Goal: Transaction & Acquisition: Purchase product/service

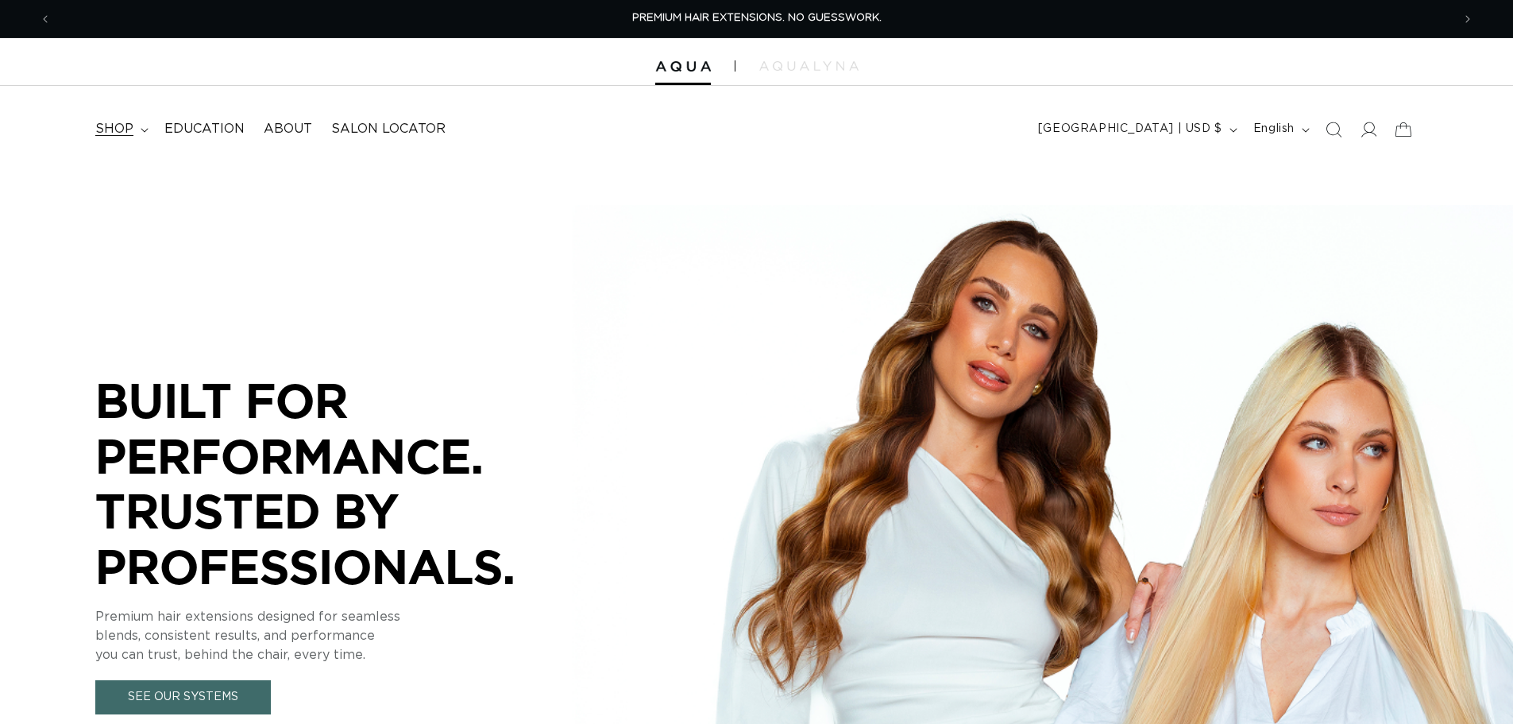
click at [145, 128] on icon at bounding box center [145, 130] width 8 height 5
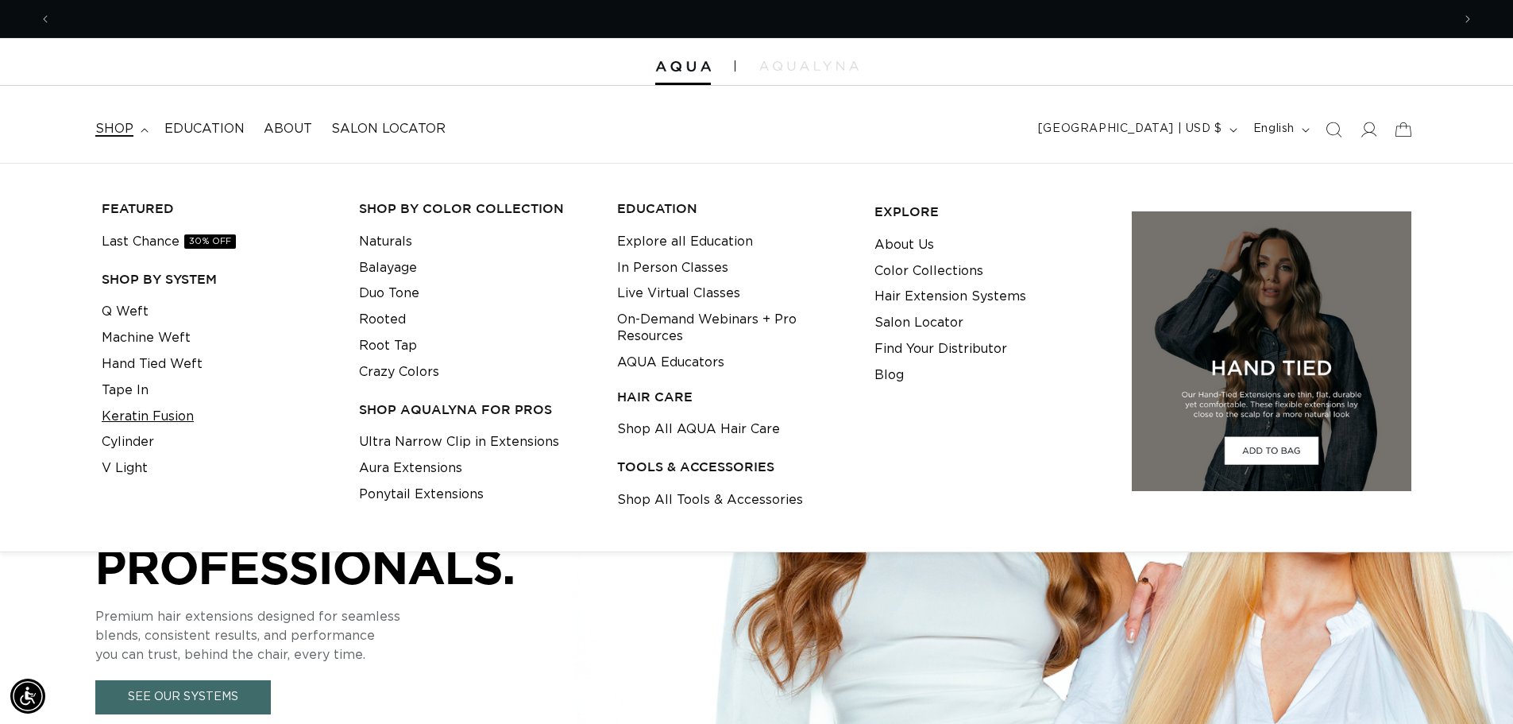
scroll to position [0, 1400]
click at [155, 416] on link "Keratin Fusion" at bounding box center [148, 416] width 92 height 26
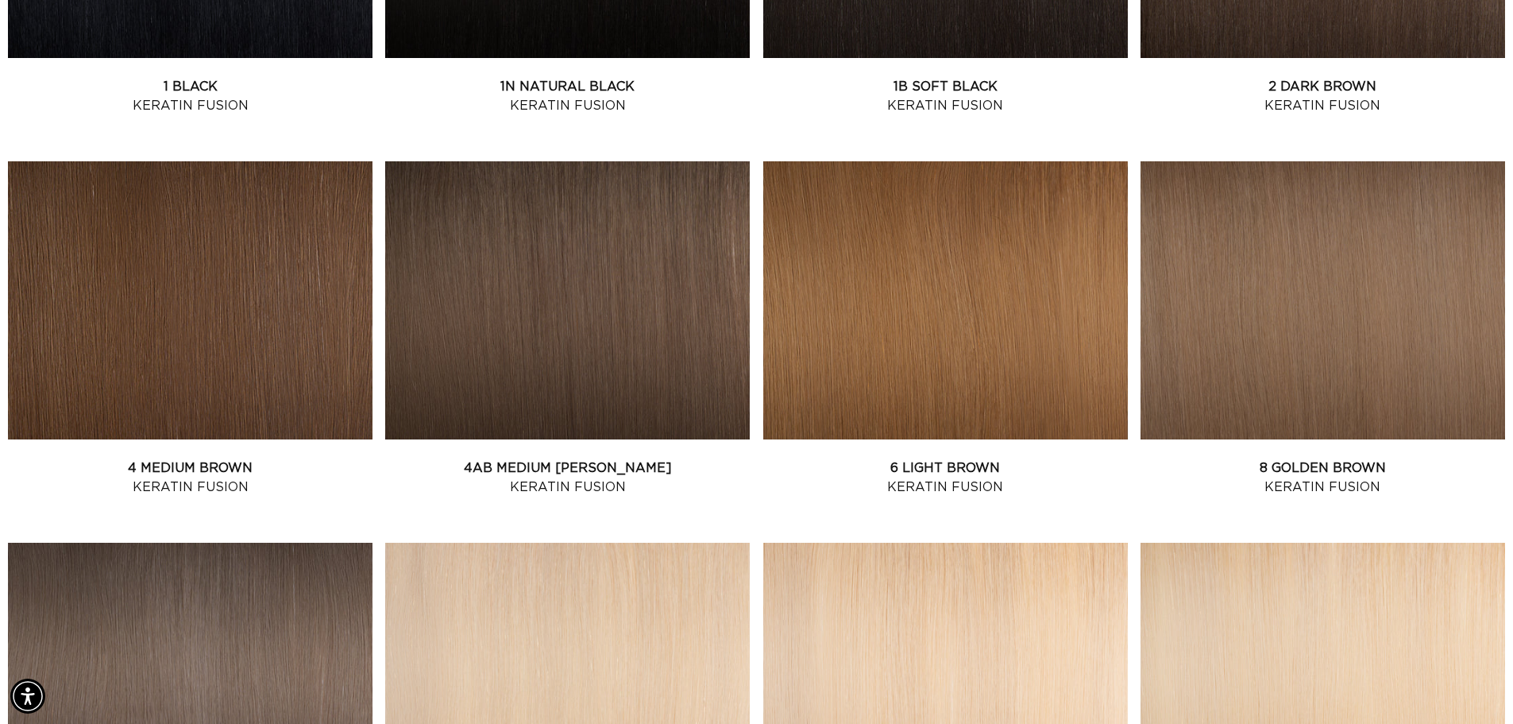
scroll to position [0, 2800]
click at [194, 458] on link "4 Medium Brown Keratin Fusion" at bounding box center [190, 477] width 365 height 38
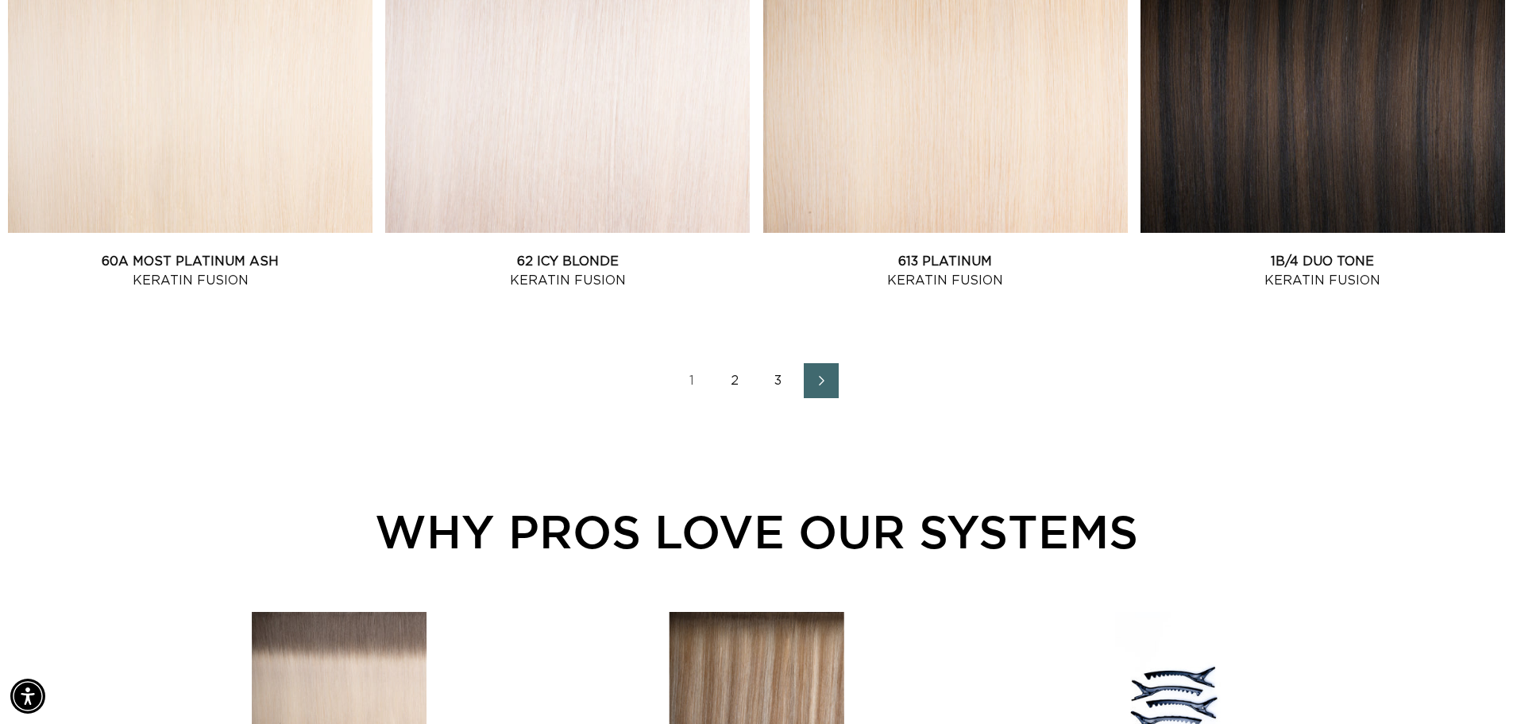
scroll to position [0, 0]
click at [733, 377] on link "2" at bounding box center [735, 380] width 35 height 35
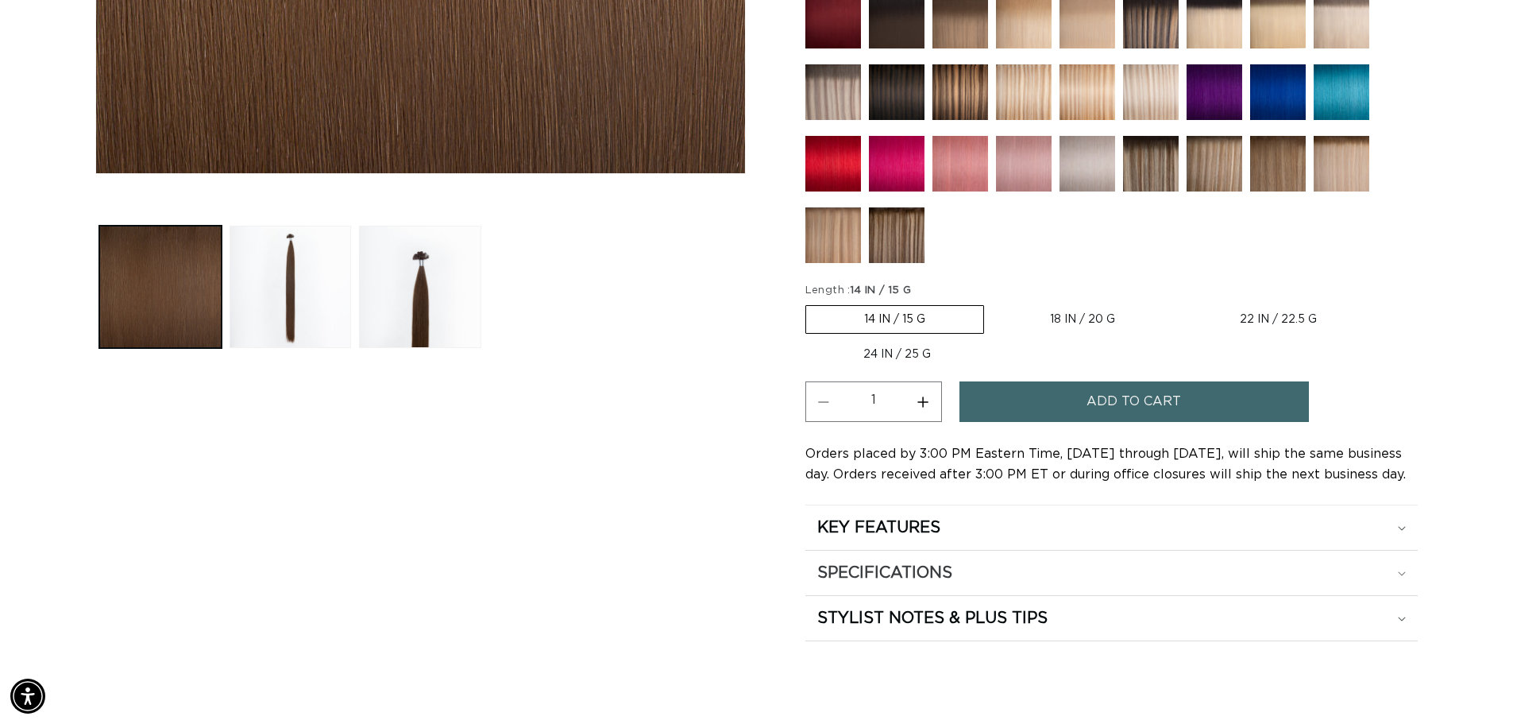
scroll to position [0, 1400]
click at [1070, 315] on label "18 IN / 20 G Variant sold out or unavailable" at bounding box center [1082, 319] width 181 height 27
click at [993, 303] on input "18 IN / 20 G Variant sold out or unavailable" at bounding box center [992, 302] width 1 height 1
radio input "true"
click at [920, 402] on button "Increase quantity for 4 Medium Brown - Keratin Fusion" at bounding box center [923, 401] width 36 height 41
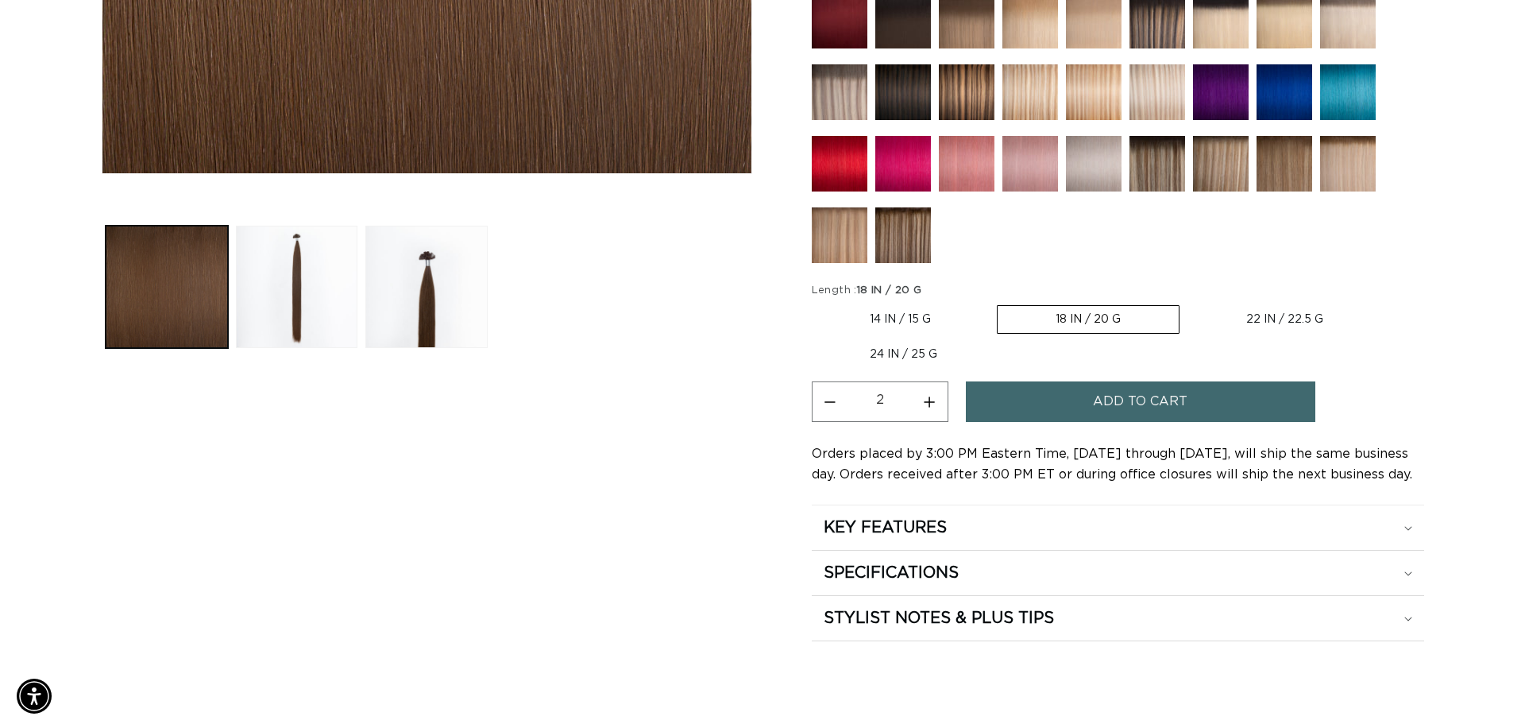
scroll to position [0, 2800]
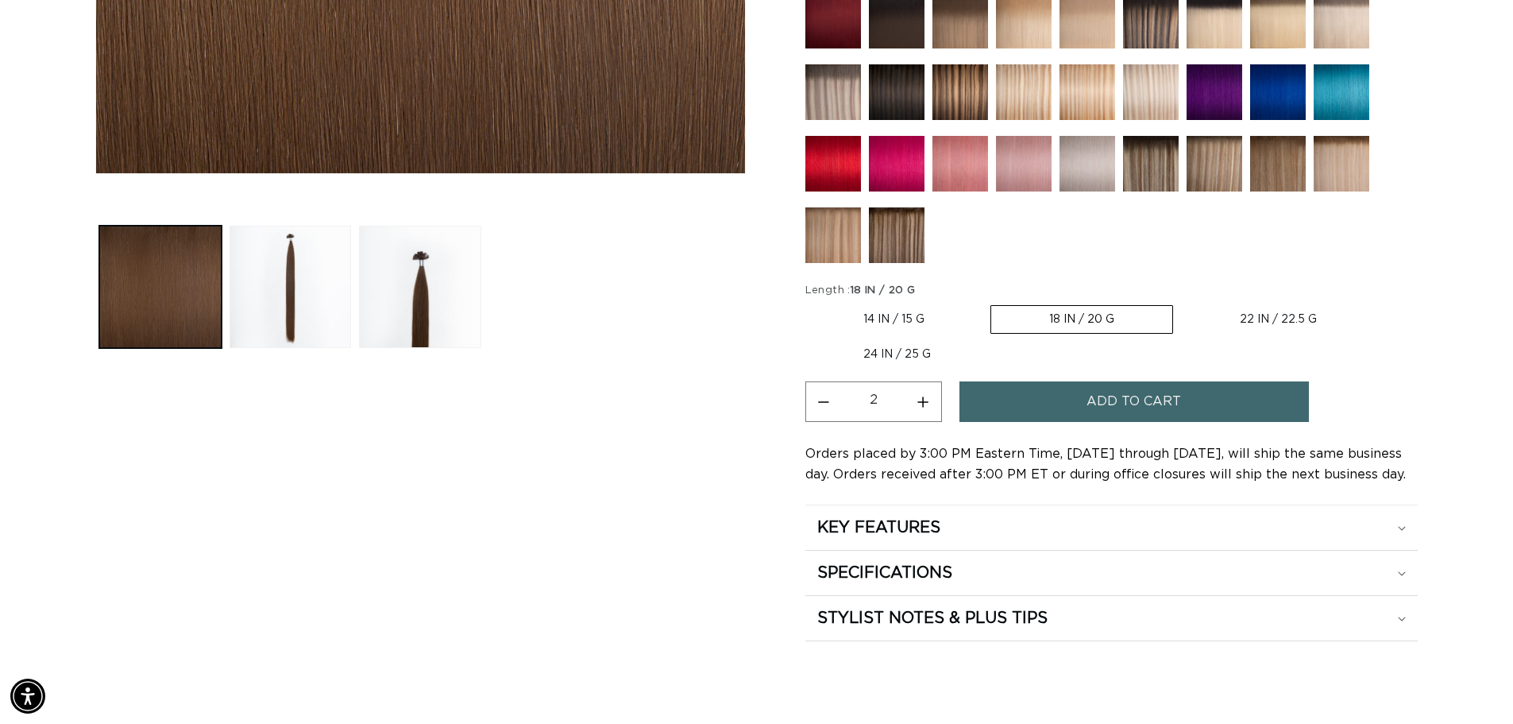
click at [920, 402] on button "Increase quantity for 4 Medium Brown - Keratin Fusion" at bounding box center [923, 401] width 36 height 41
type input "4"
click at [1032, 401] on button "Add to cart" at bounding box center [1133, 401] width 349 height 41
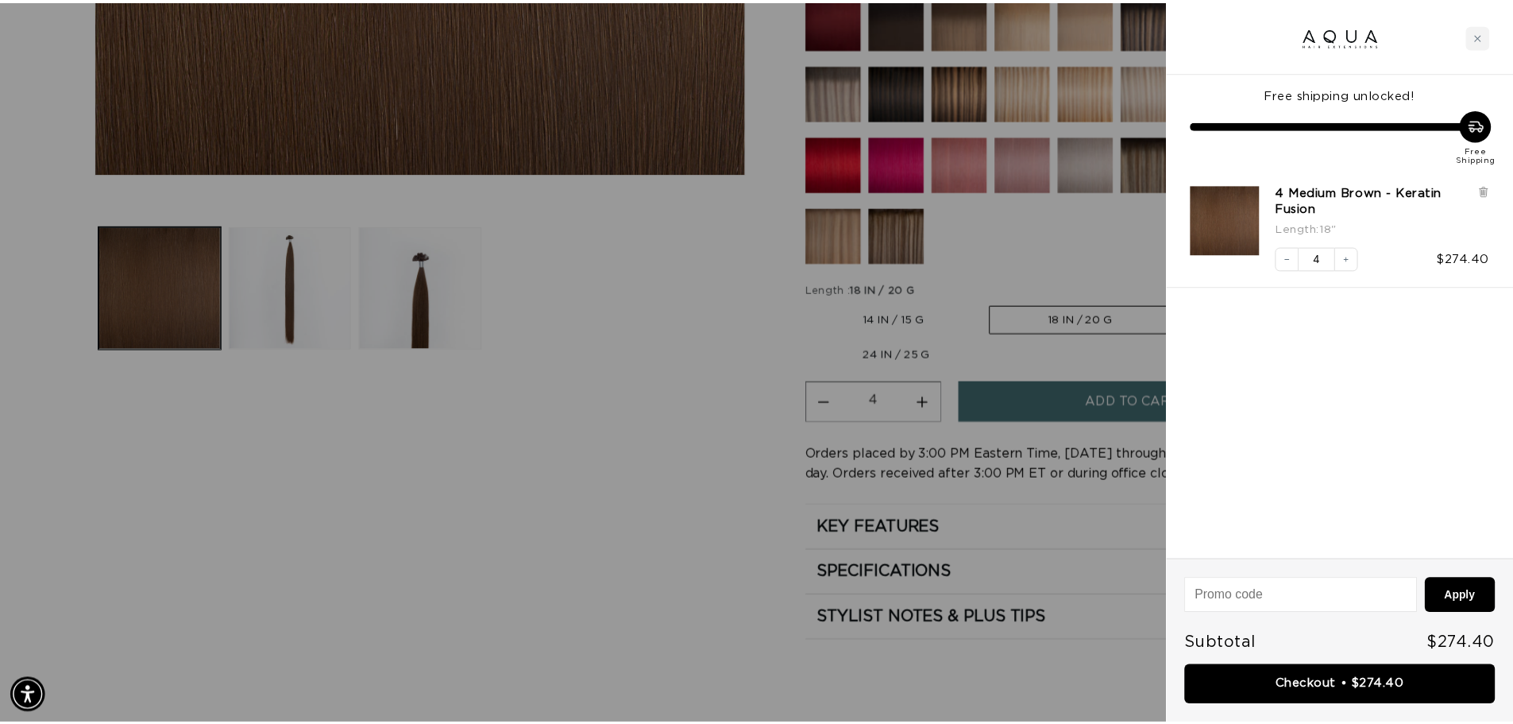
scroll to position [0, 1412]
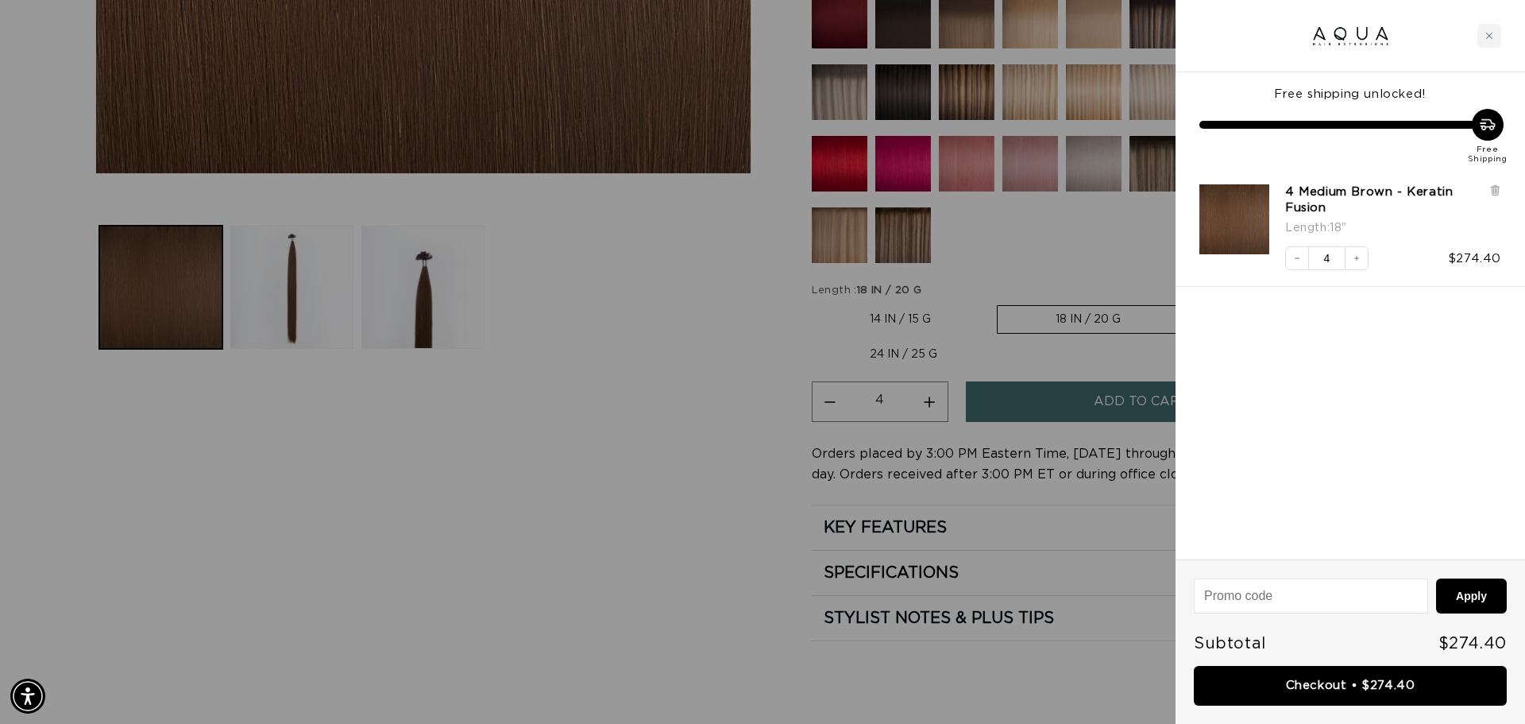
click at [1020, 253] on div at bounding box center [762, 362] width 1525 height 724
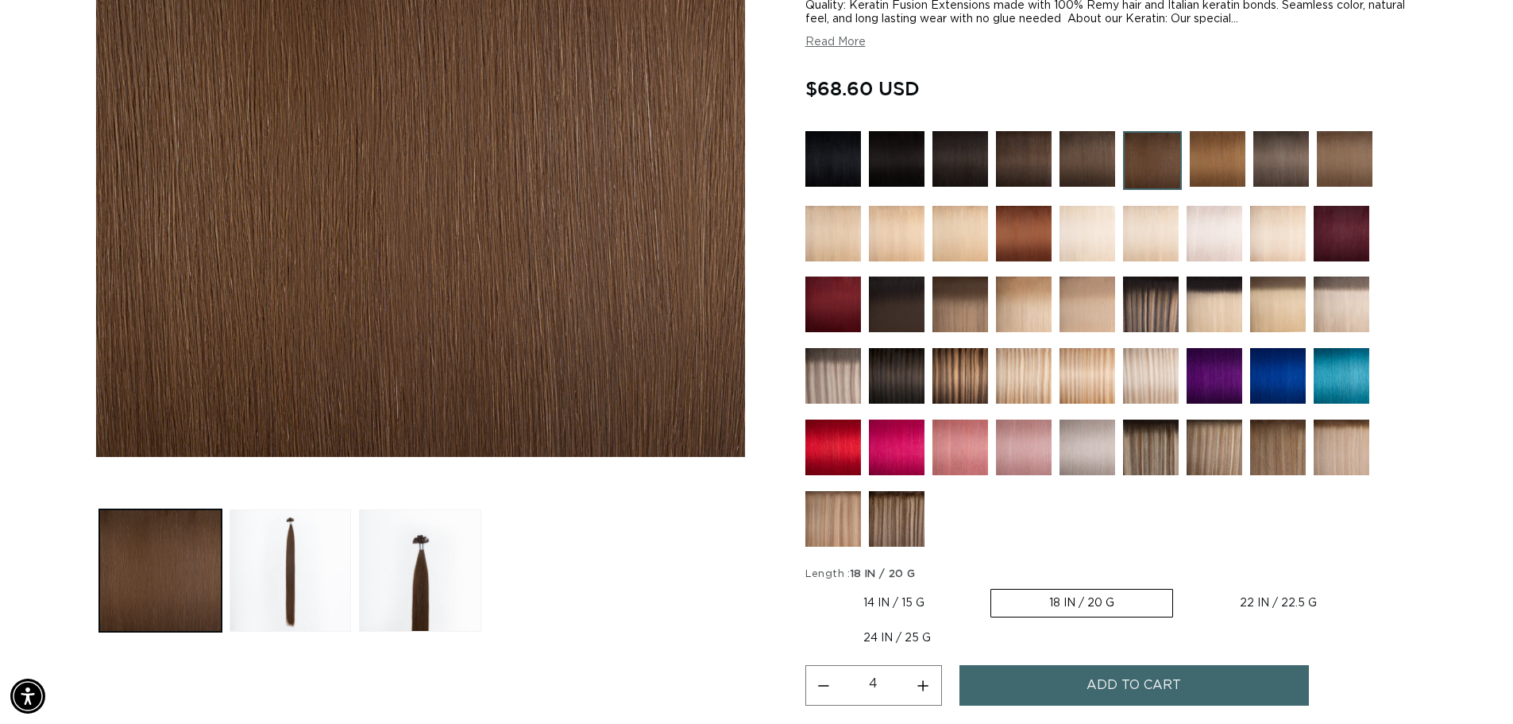
scroll to position [238, 0]
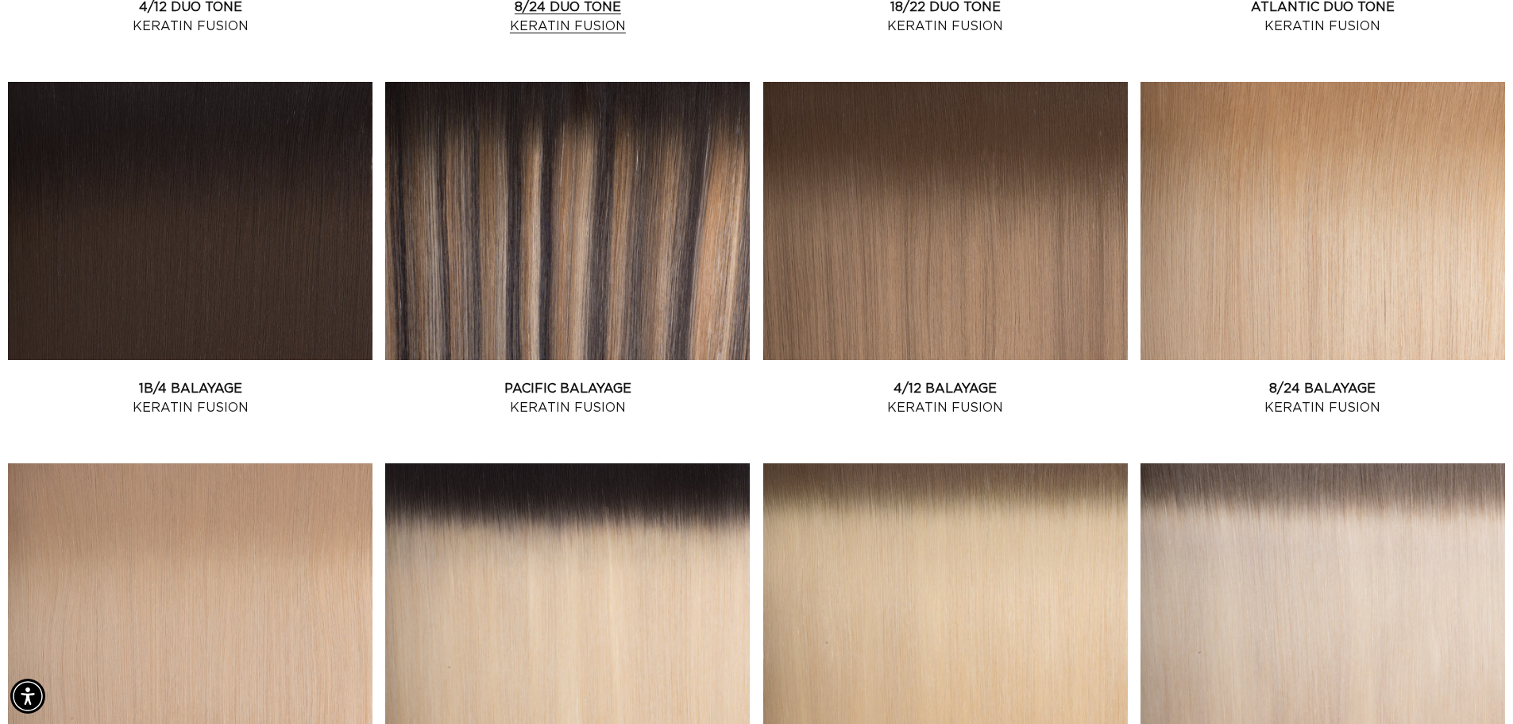
scroll to position [0, 1400]
click at [918, 396] on link "4/12 Balayage Keratin Fusion" at bounding box center [945, 398] width 365 height 38
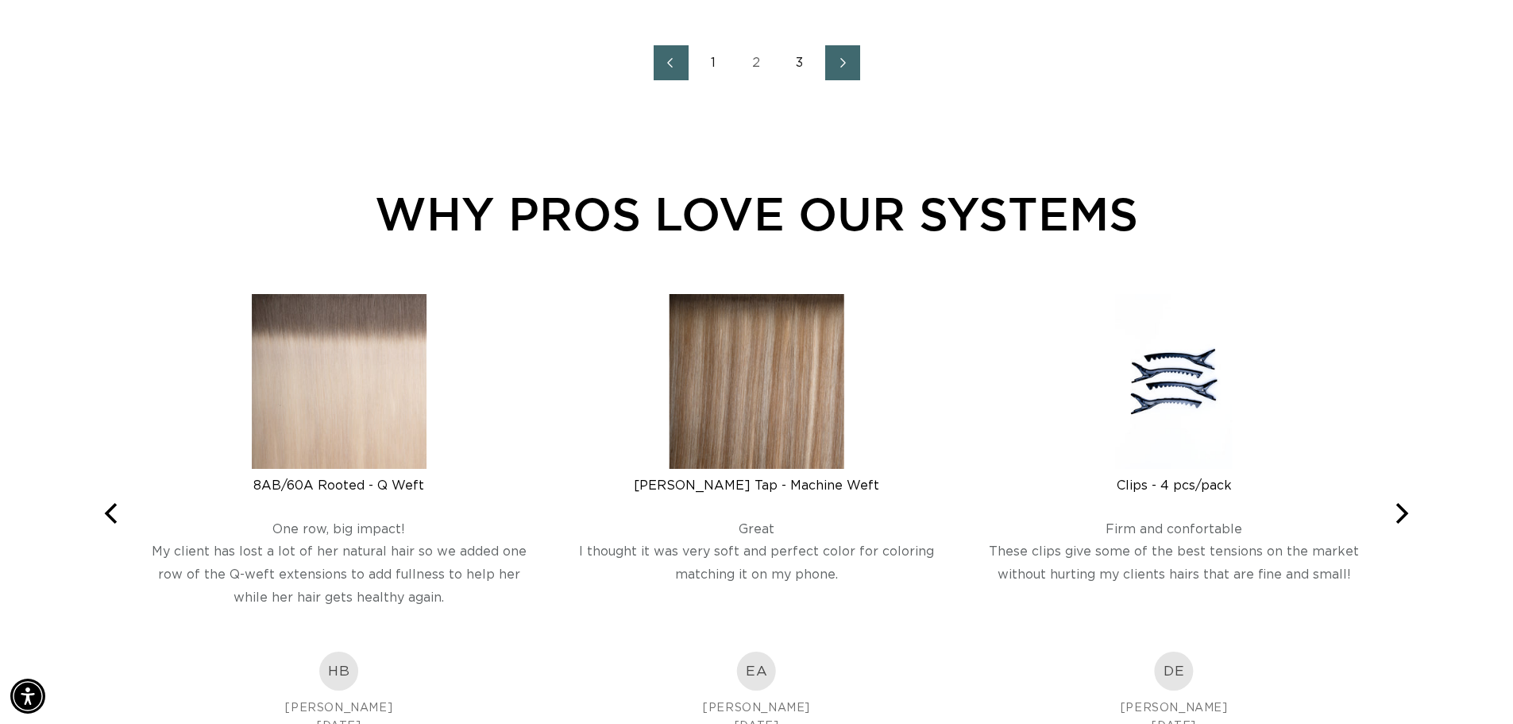
scroll to position [0, 0]
click at [715, 60] on link "1" at bounding box center [714, 62] width 35 height 35
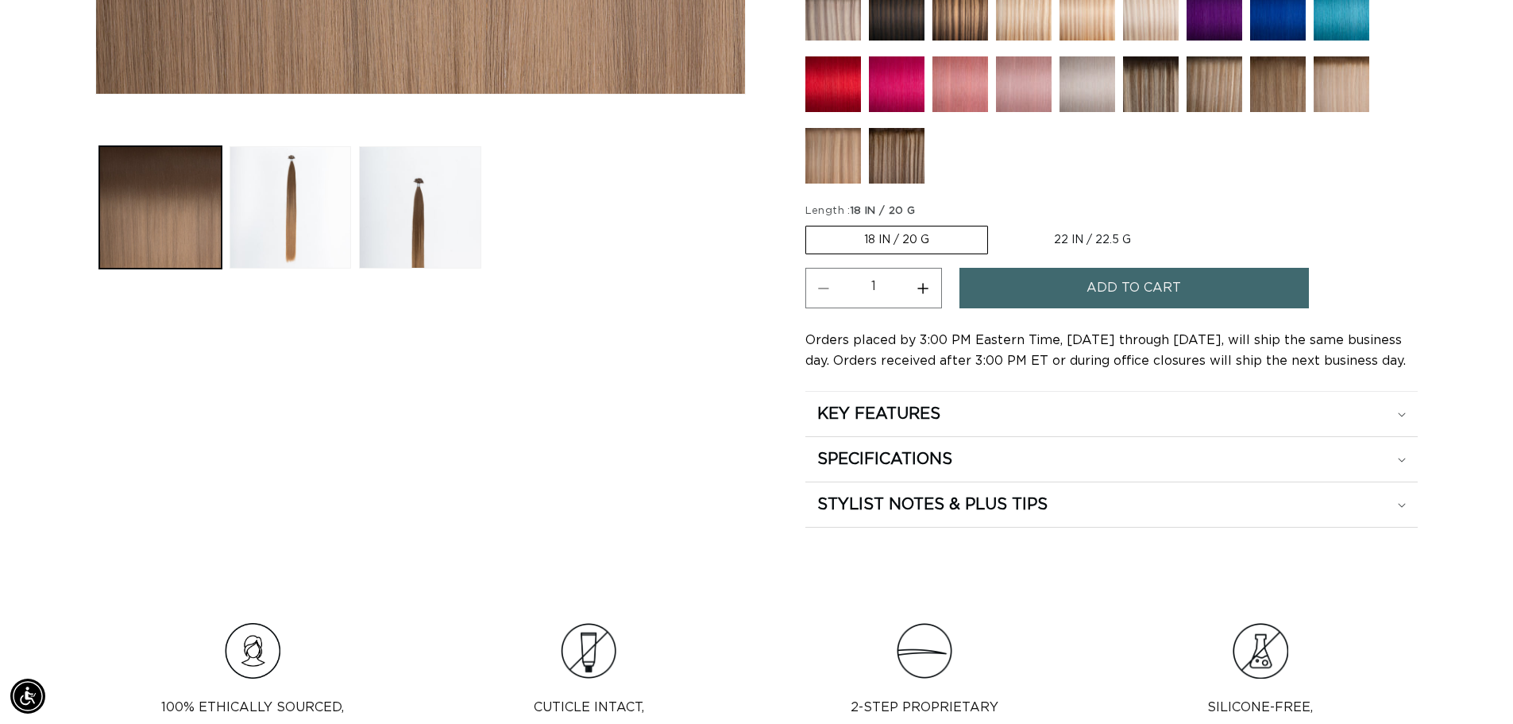
scroll to position [0, 1400]
click at [896, 237] on label "18 IN / 20 G Variant sold out or unavailable" at bounding box center [896, 240] width 183 height 29
click at [810, 223] on input "18 IN / 20 G Variant sold out or unavailable" at bounding box center [809, 222] width 1 height 1
click at [926, 286] on button "Increase quantity for 4/12 Balayage - Keratin Fusion" at bounding box center [923, 288] width 36 height 41
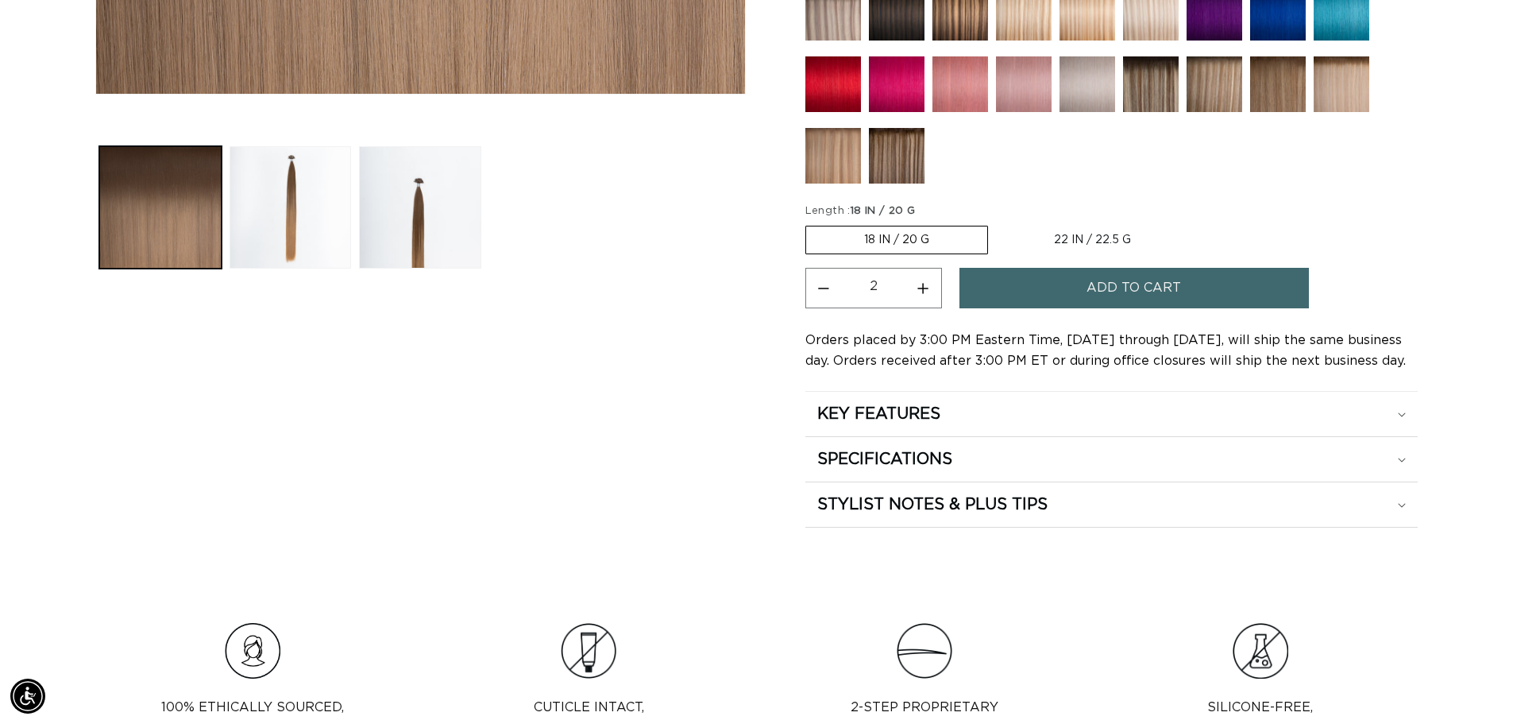
type input "3"
click at [1032, 299] on button "Add to cart" at bounding box center [1133, 288] width 349 height 41
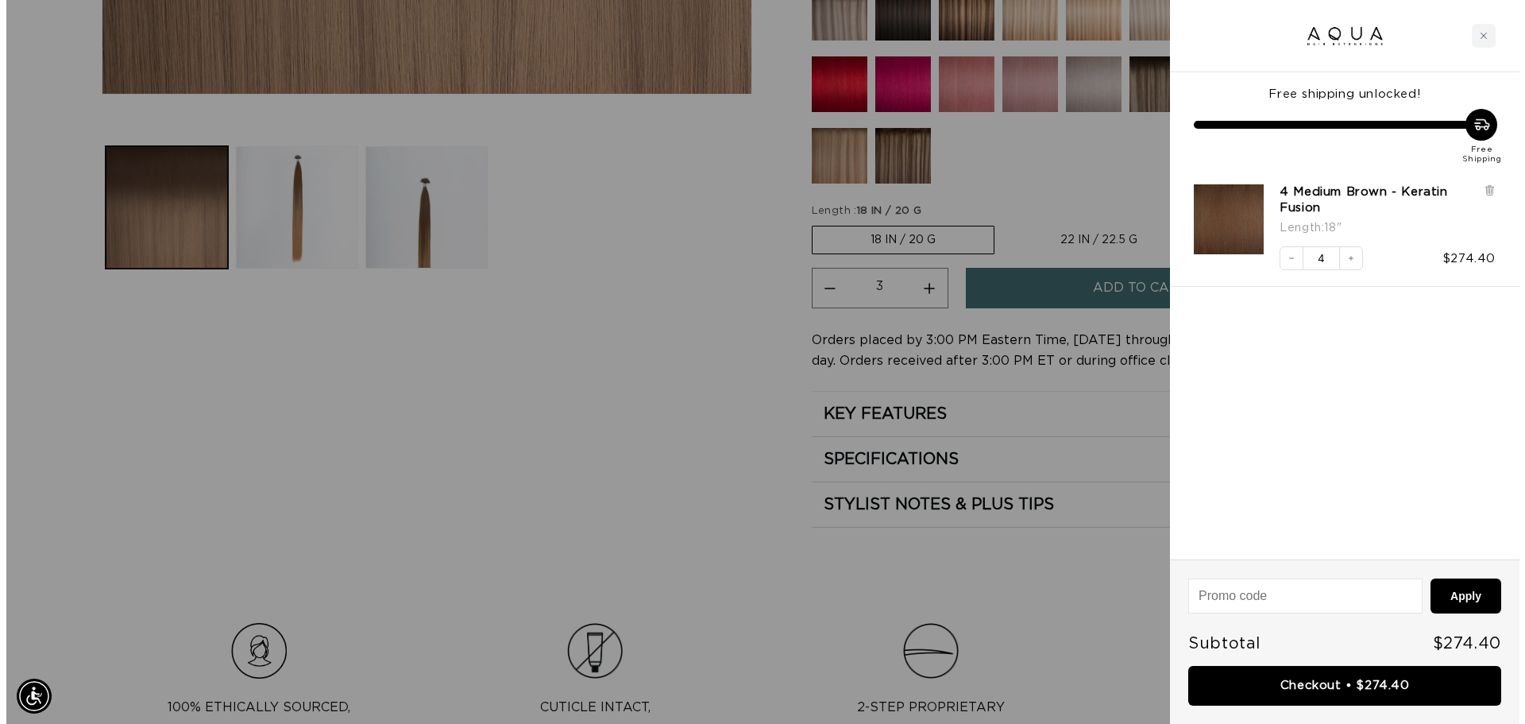
scroll to position [0, 2824]
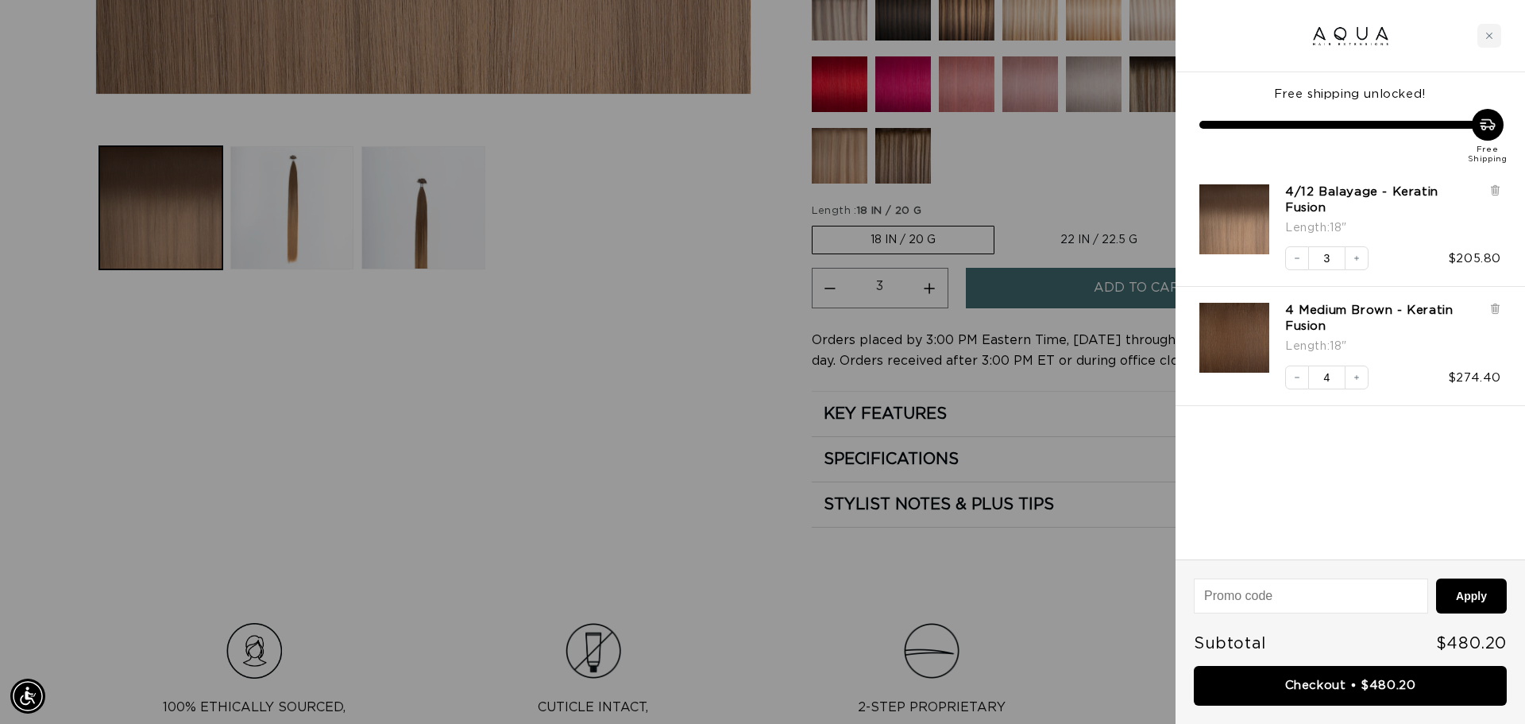
click at [632, 224] on div at bounding box center [762, 362] width 1525 height 724
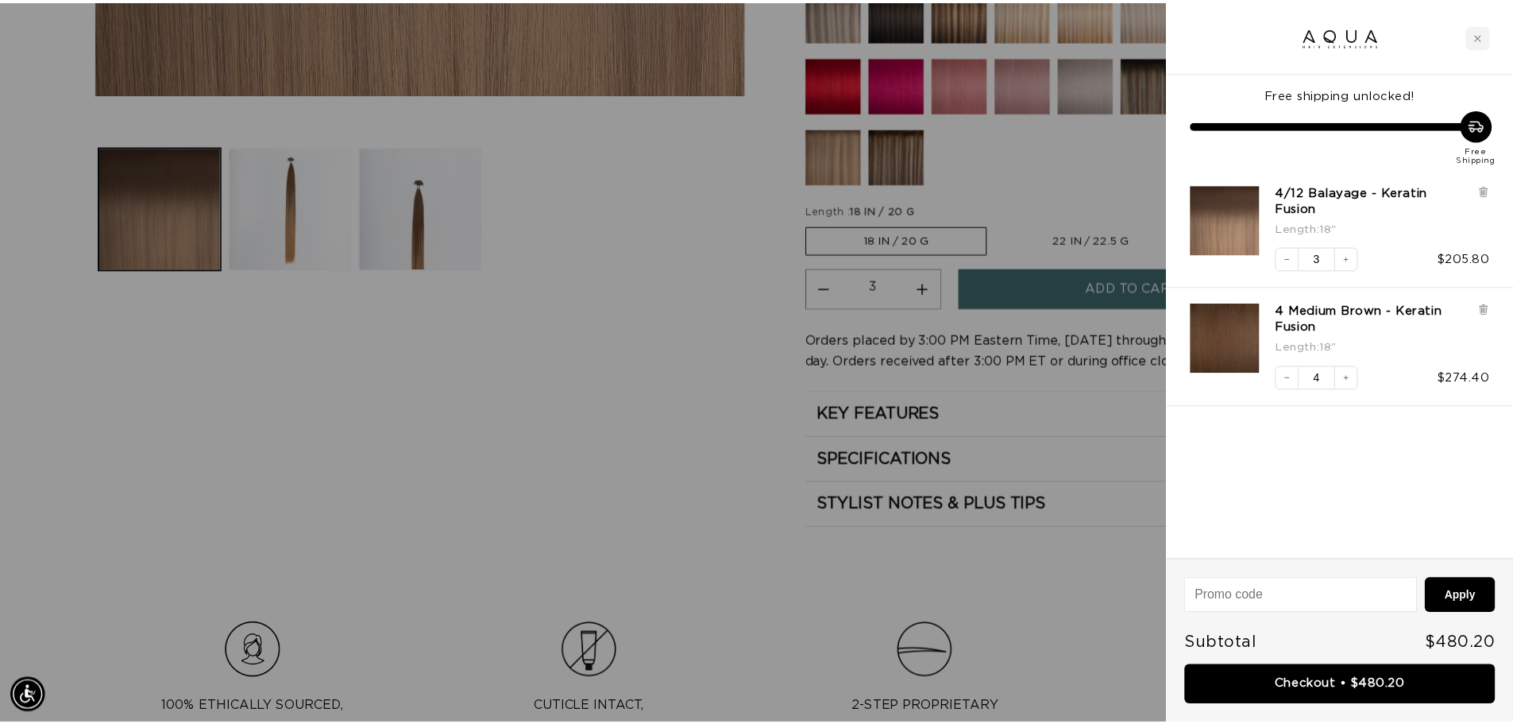
scroll to position [0, 0]
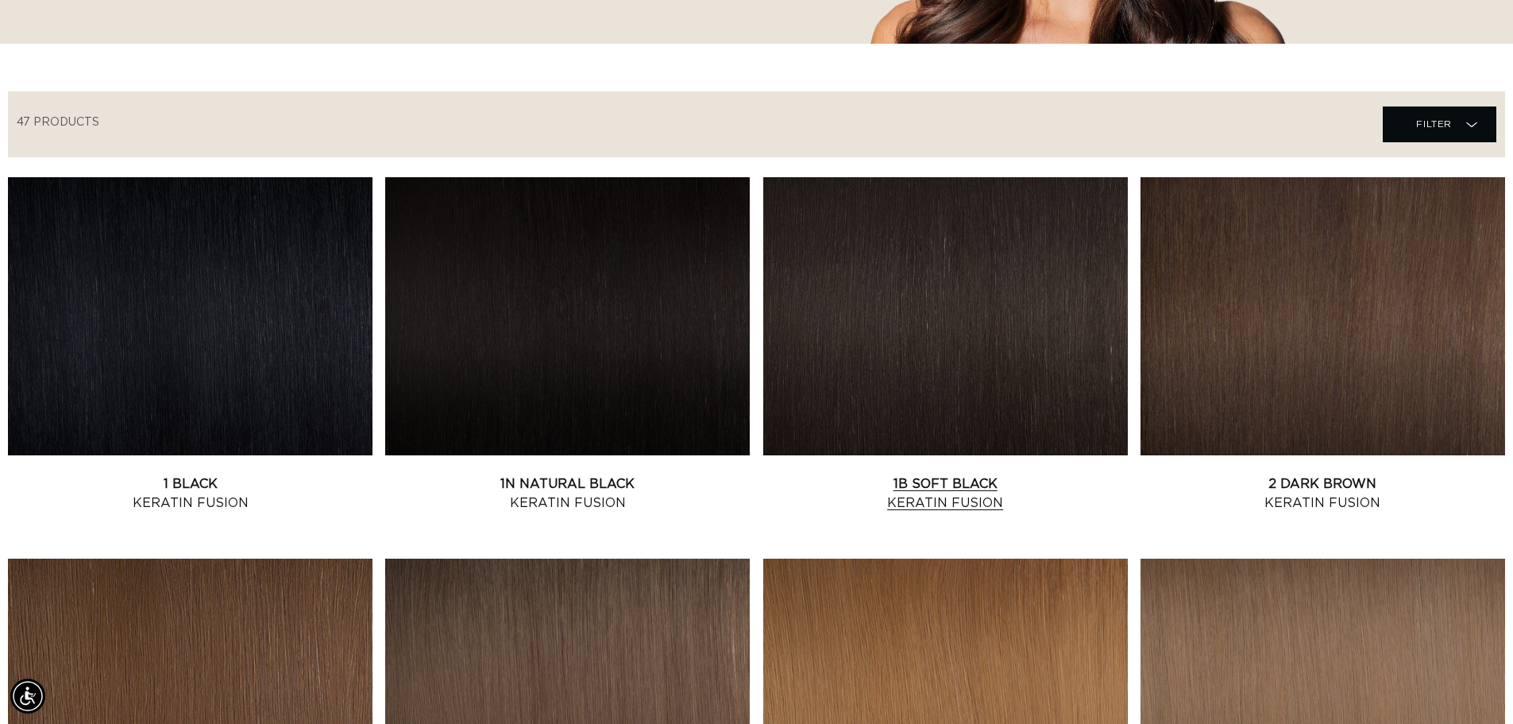
scroll to position [0, 2800]
click at [934, 494] on link "1B Soft Black Keratin Fusion" at bounding box center [945, 493] width 365 height 38
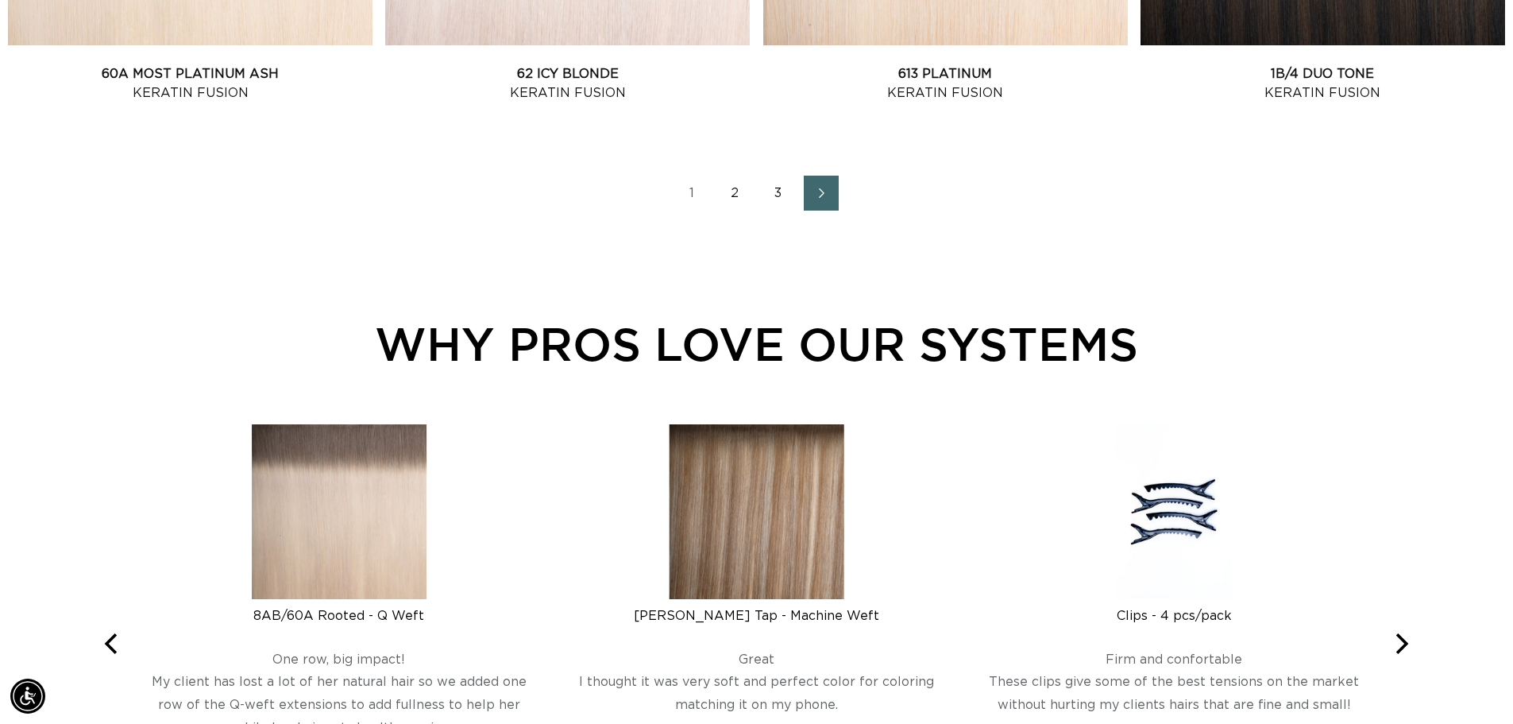
scroll to position [2383, 0]
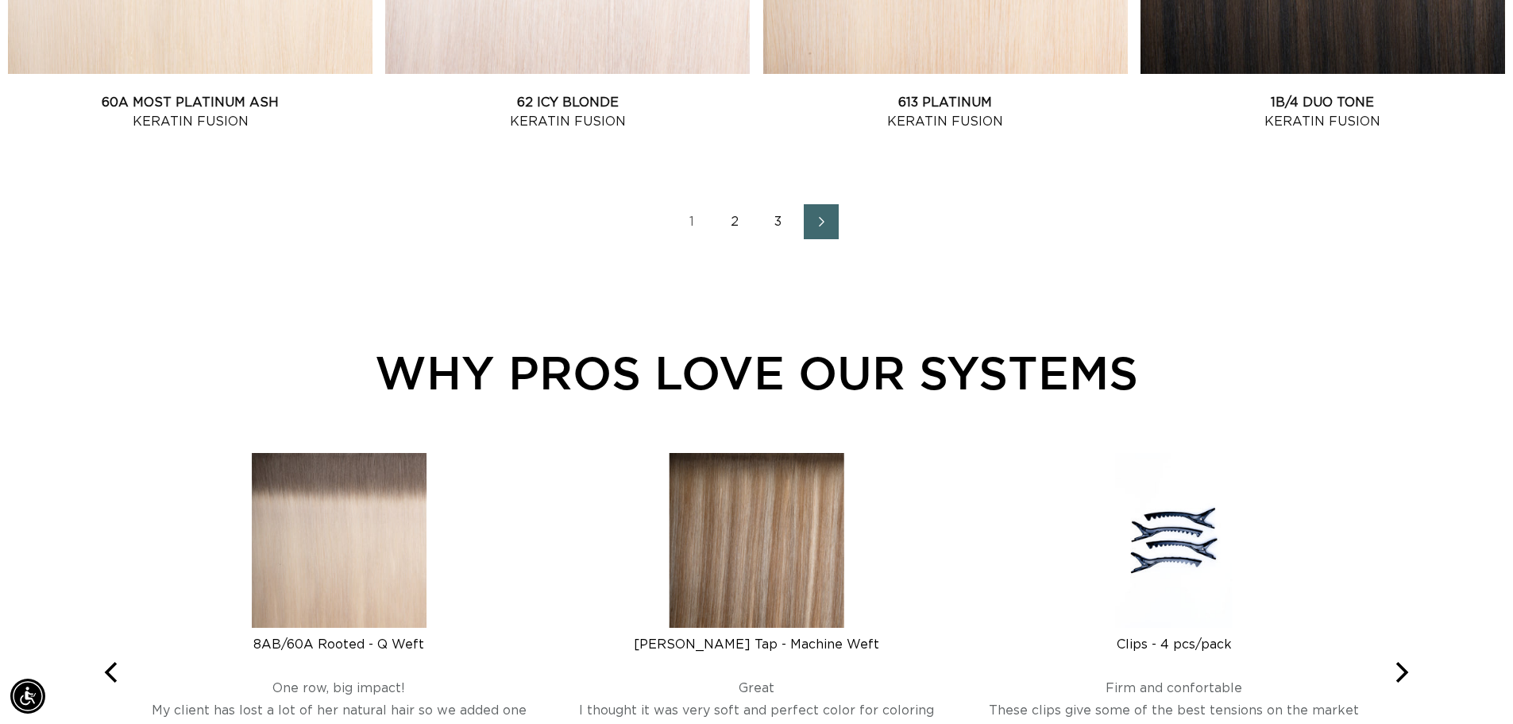
click at [731, 224] on link "2" at bounding box center [735, 221] width 35 height 35
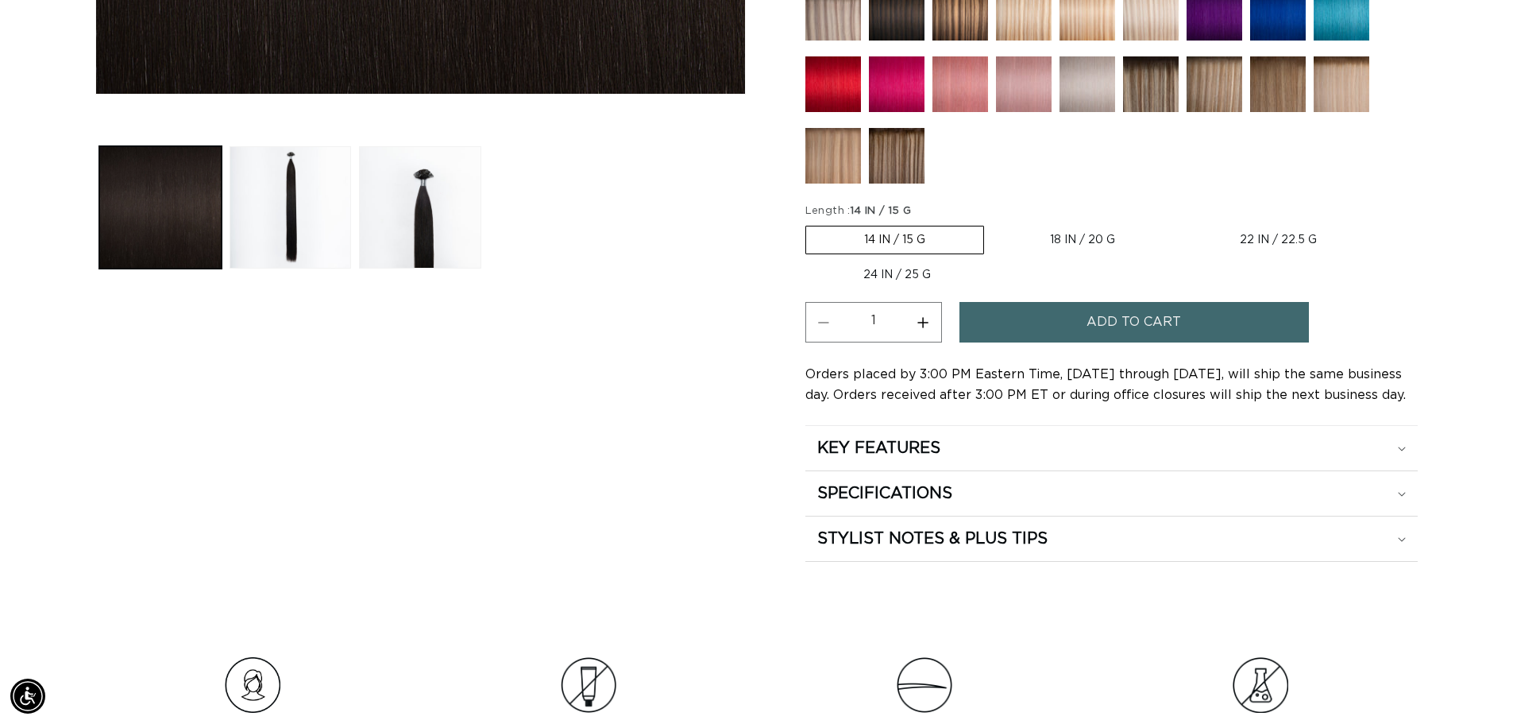
scroll to position [0, 1400]
click at [1268, 241] on label "22 IN / 22.5 G Variant sold out or unavailable" at bounding box center [1278, 239] width 193 height 27
click at [1182, 223] on input "22 IN / 22.5 G Variant sold out or unavailable" at bounding box center [1181, 222] width 1 height 1
radio input "true"
click at [924, 325] on button "Increase quantity for 1B Soft Black - Keratin Fusion" at bounding box center [923, 322] width 36 height 41
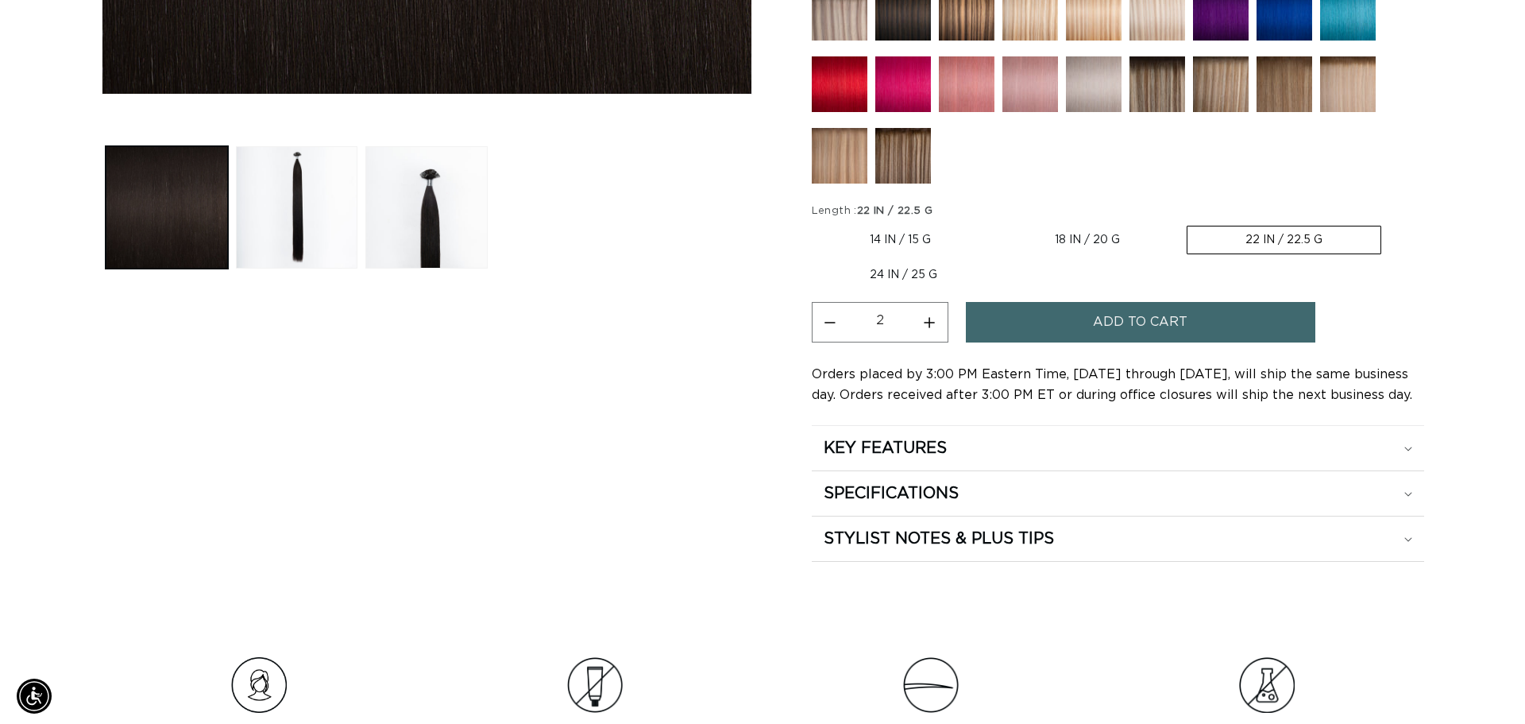
scroll to position [0, 2800]
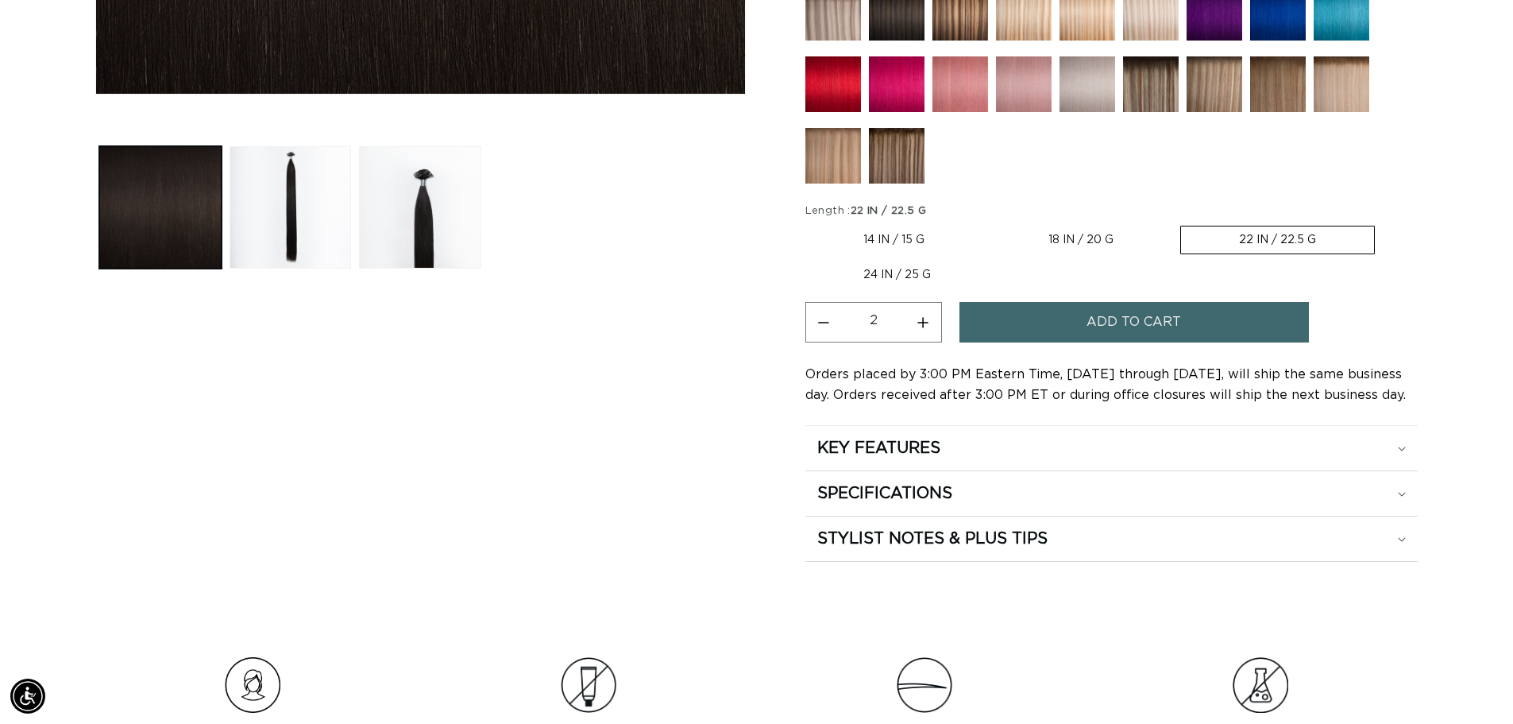
click at [924, 325] on button "Increase quantity for 1B Soft Black - Keratin Fusion" at bounding box center [923, 322] width 36 height 41
type input "3"
click at [1017, 323] on button "Add to cart" at bounding box center [1133, 322] width 349 height 41
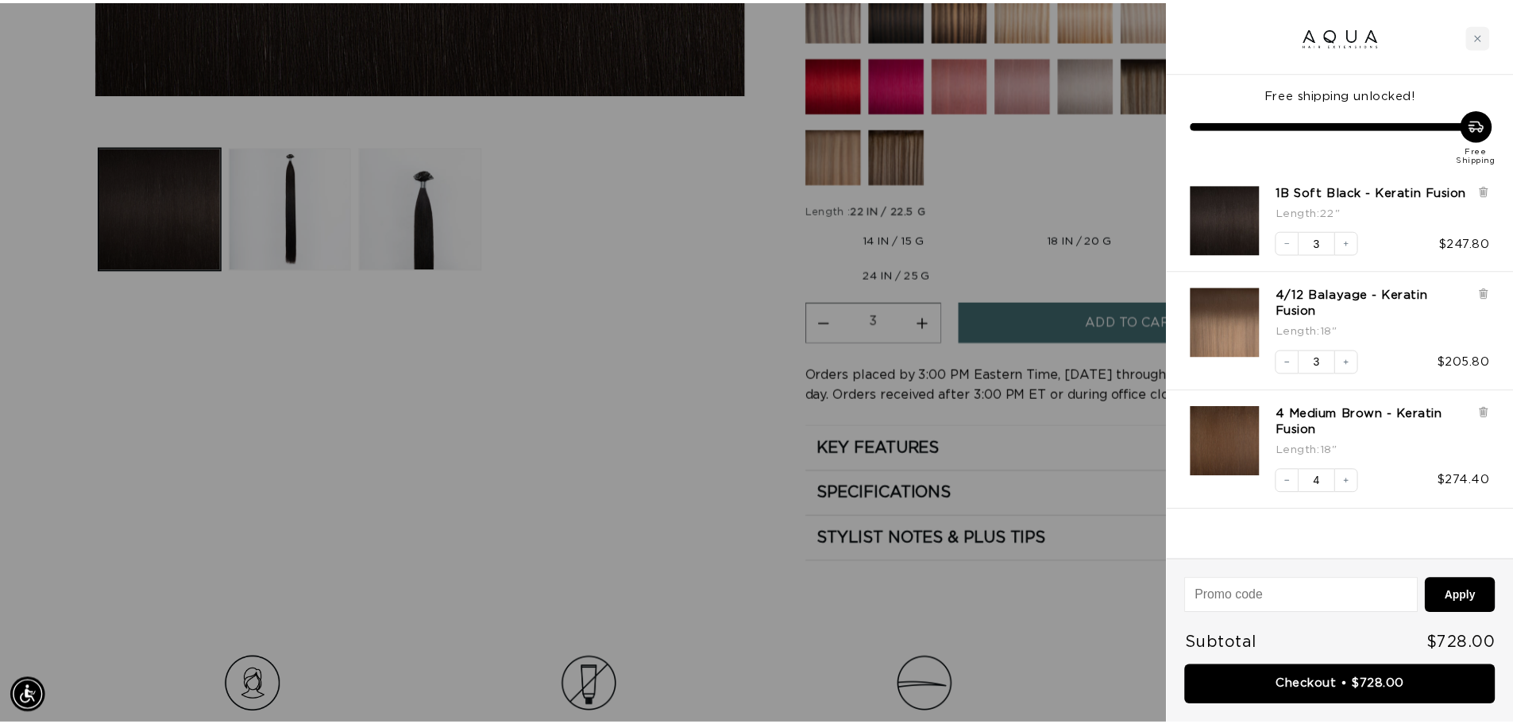
scroll to position [0, 1412]
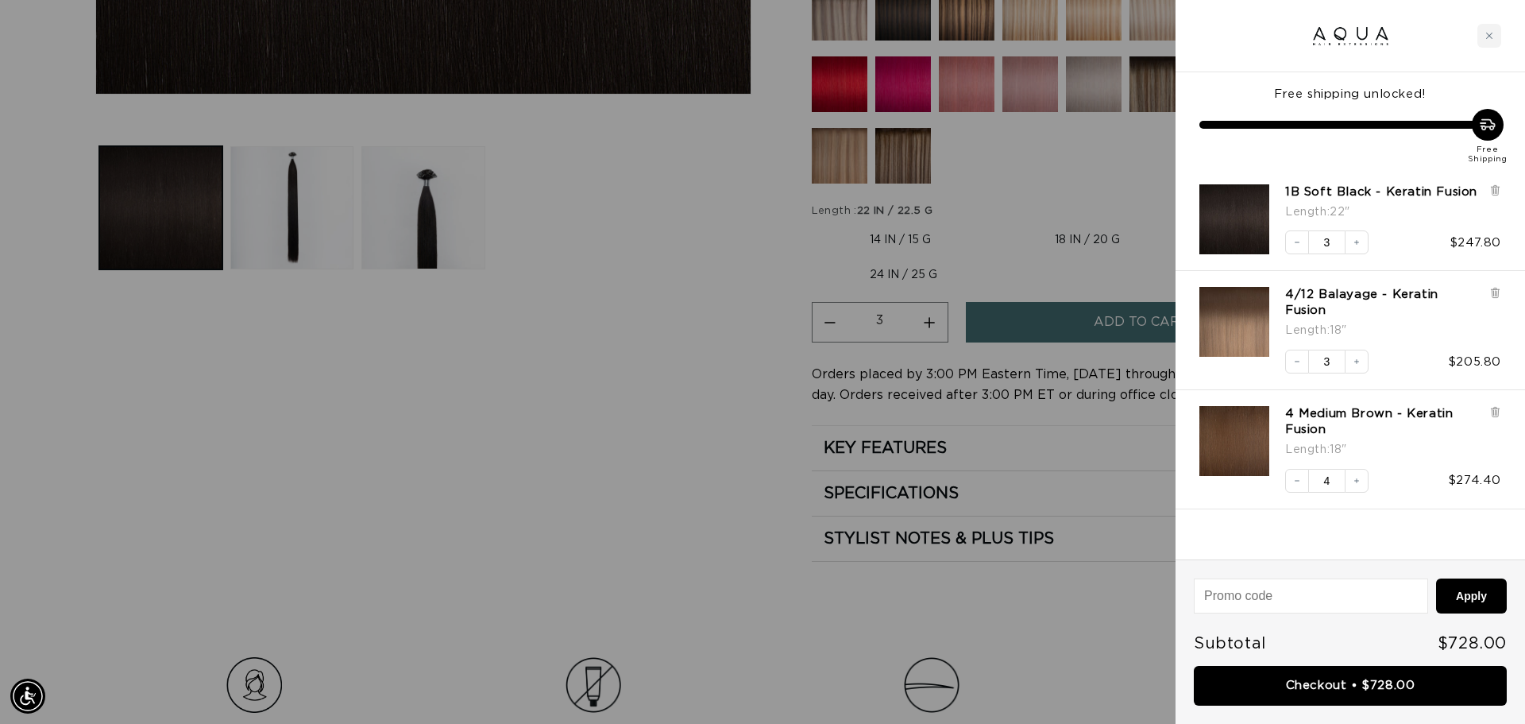
click at [549, 254] on div at bounding box center [762, 362] width 1525 height 724
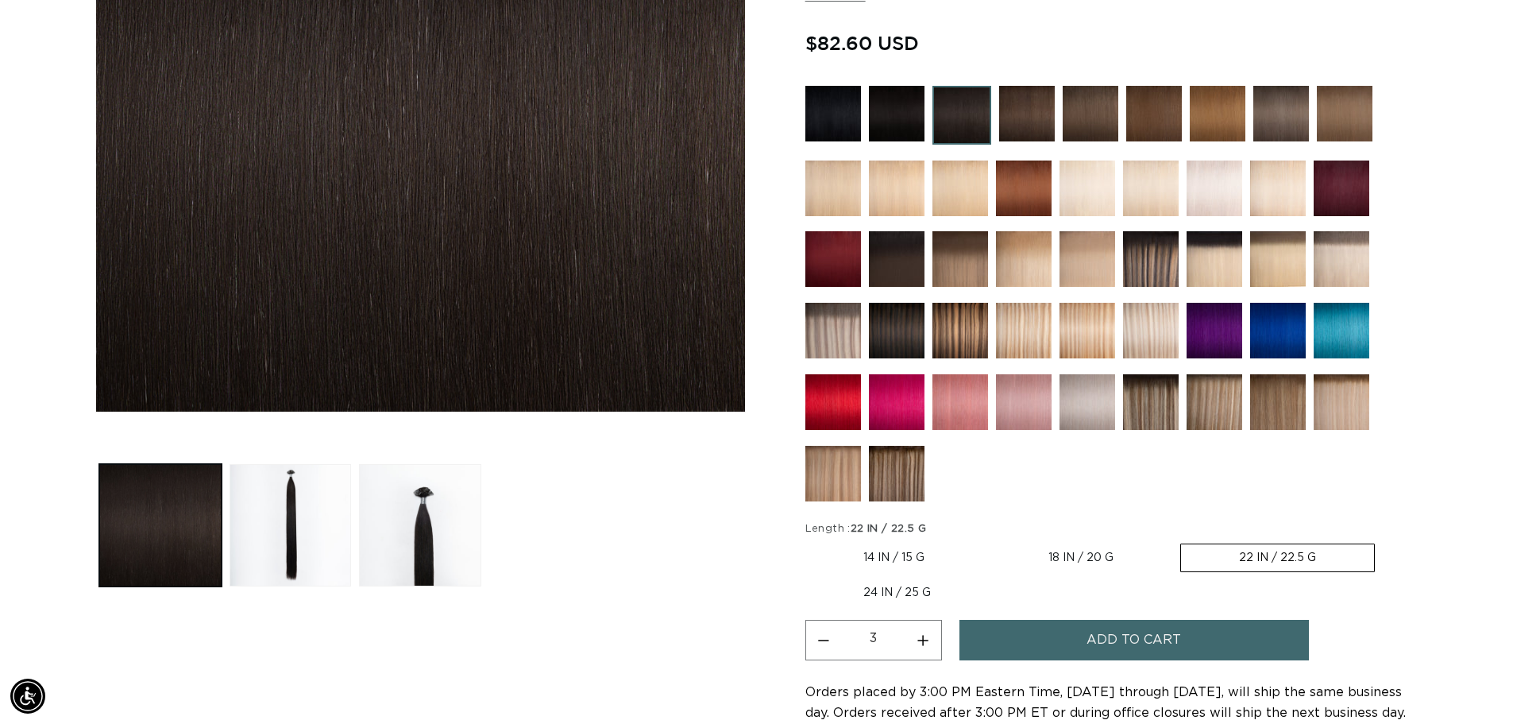
scroll to position [0, 2800]
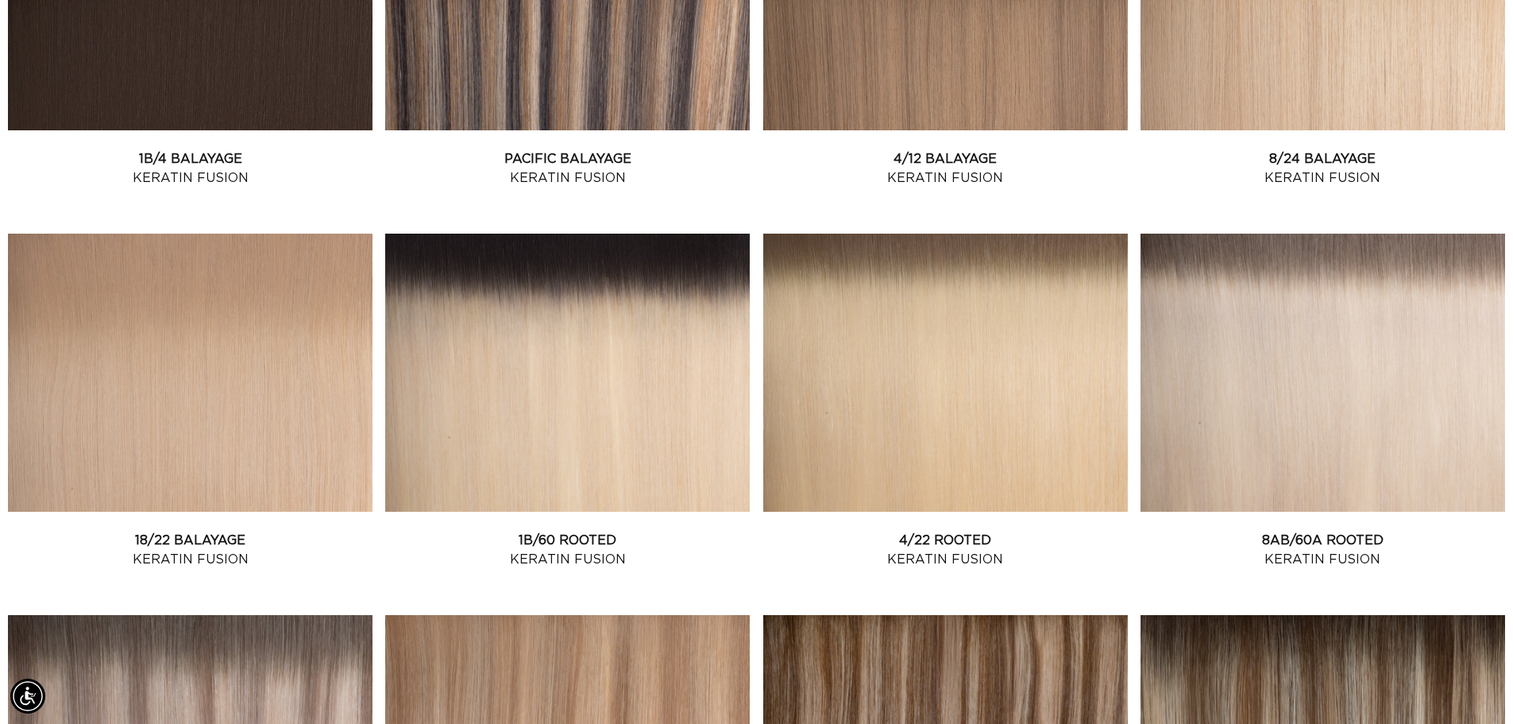
scroll to position [1191, 0]
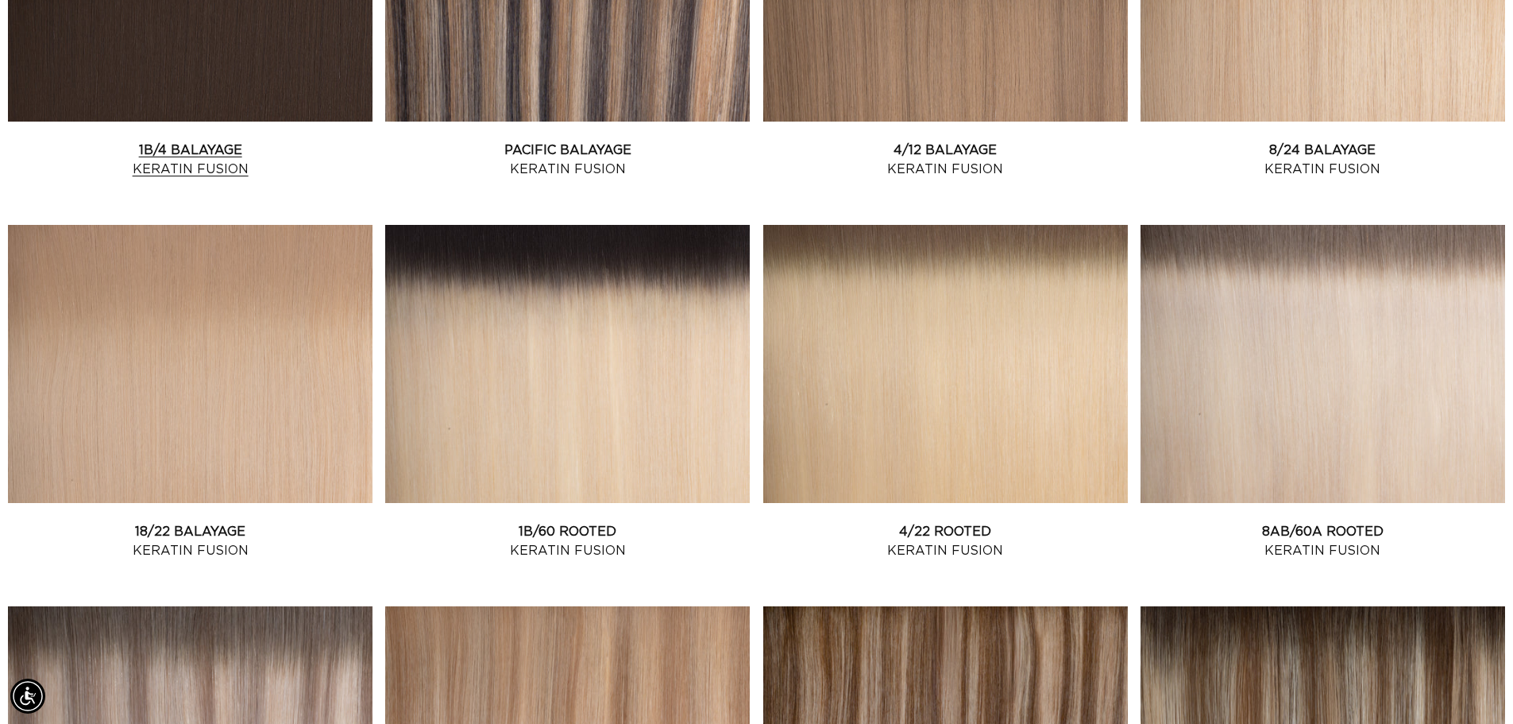
click at [203, 151] on link "1B/4 Balayage Keratin Fusion" at bounding box center [190, 160] width 365 height 38
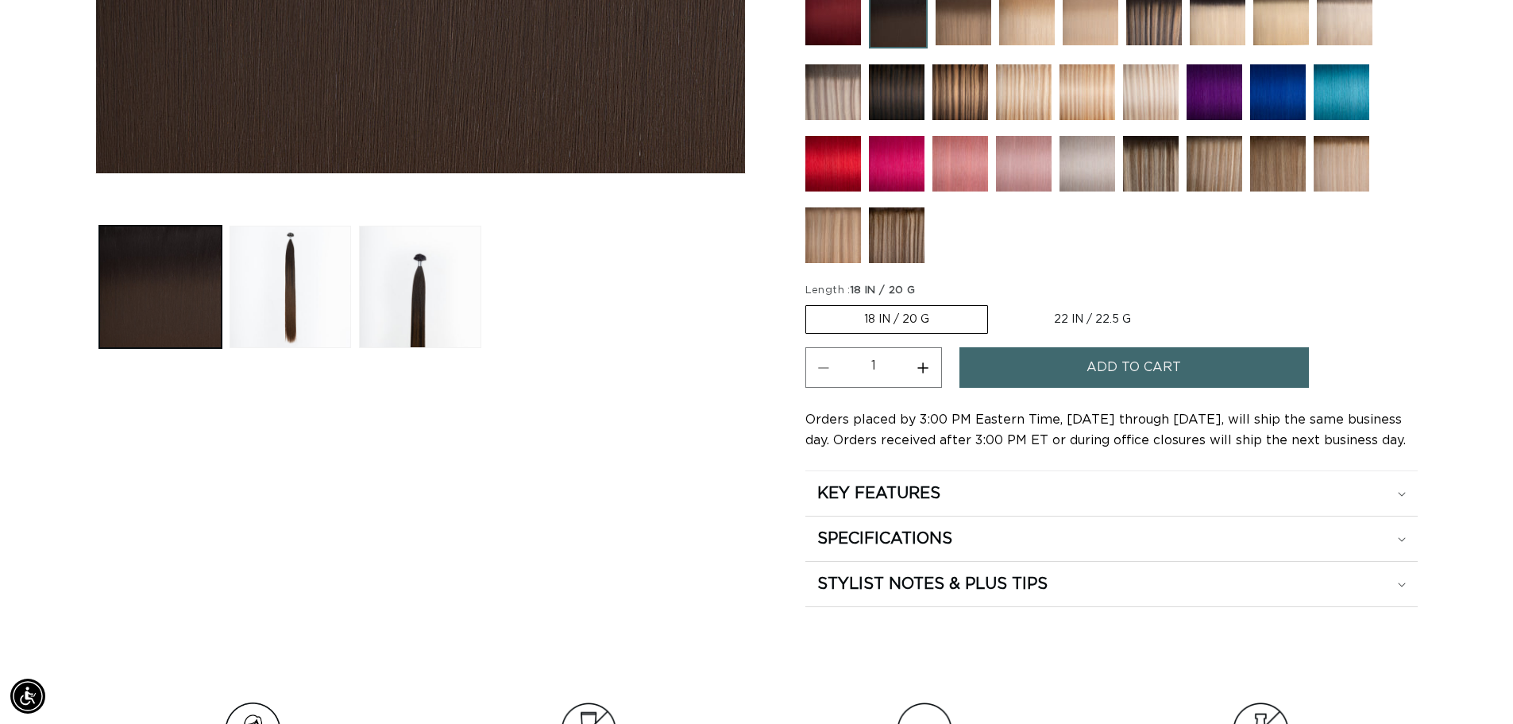
scroll to position [0, 1400]
click at [1048, 318] on label "22 IN / 22.5 G Variant sold out or unavailable" at bounding box center [1092, 319] width 193 height 27
click at [997, 303] on input "22 IN / 22.5 G Variant sold out or unavailable" at bounding box center [996, 302] width 1 height 1
radio input "true"
click at [920, 368] on button "Increase quantity for 1B/4 Balayage - Keratin Fusion" at bounding box center [923, 367] width 36 height 41
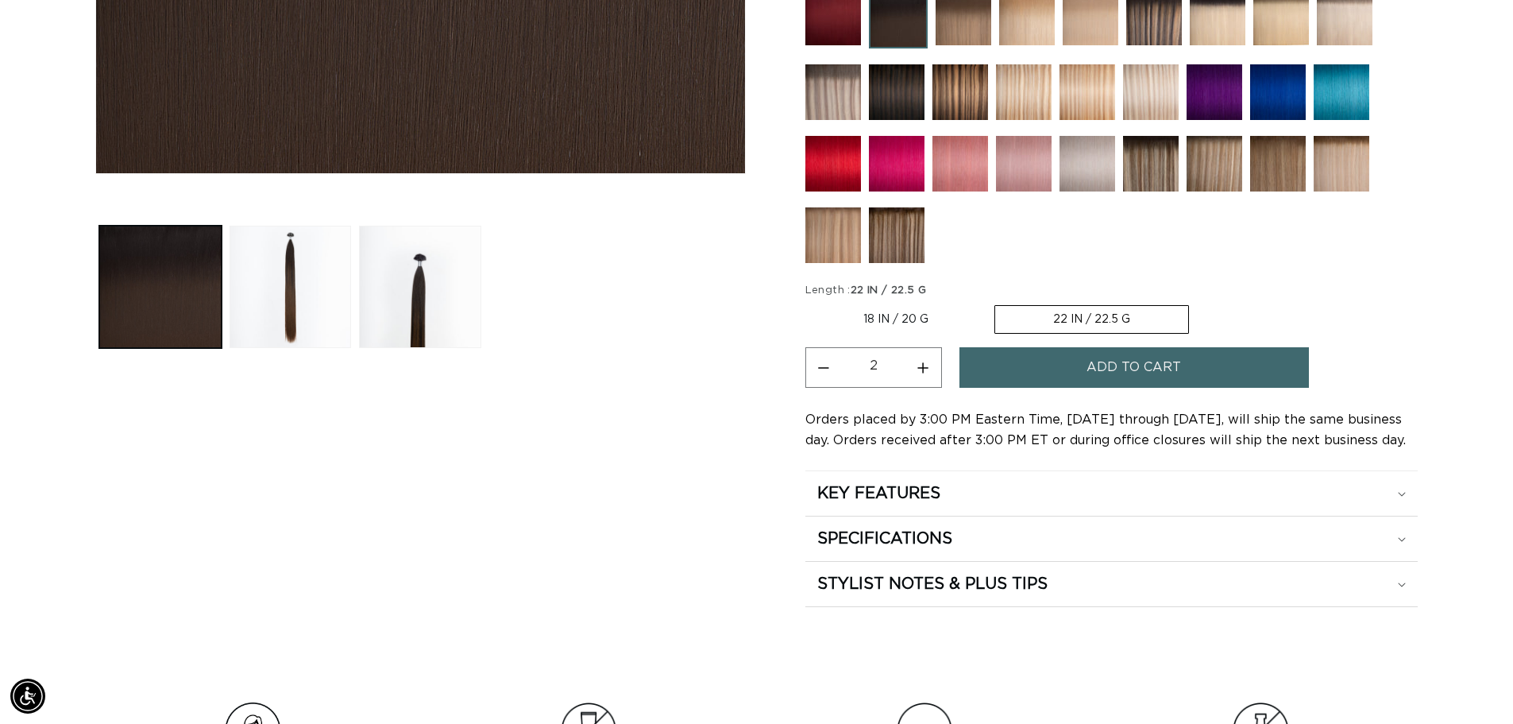
click at [920, 367] on button "Increase quantity for 1B/4 Balayage - Keratin Fusion" at bounding box center [923, 367] width 36 height 41
type input "3"
click at [1050, 372] on button "Add to cart" at bounding box center [1133, 367] width 349 height 41
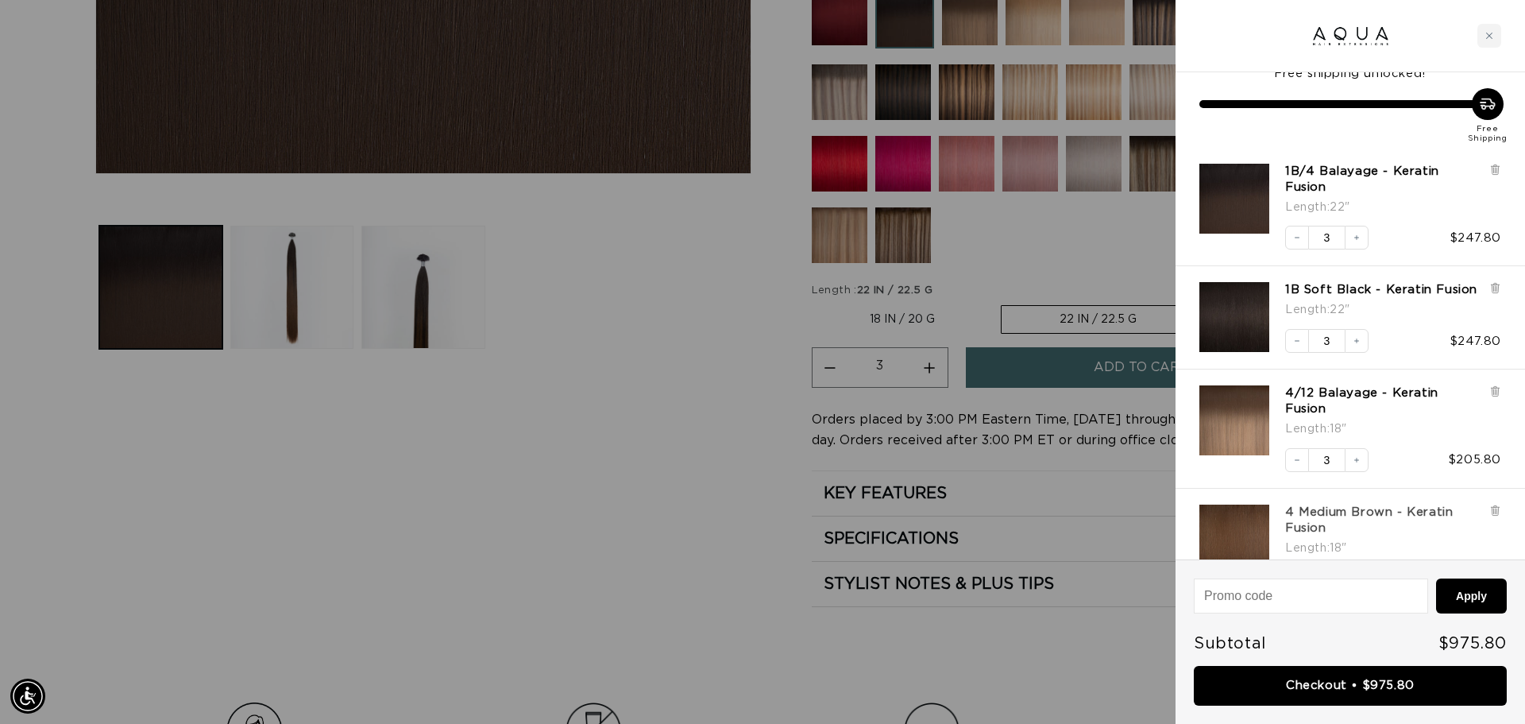
scroll to position [37, 0]
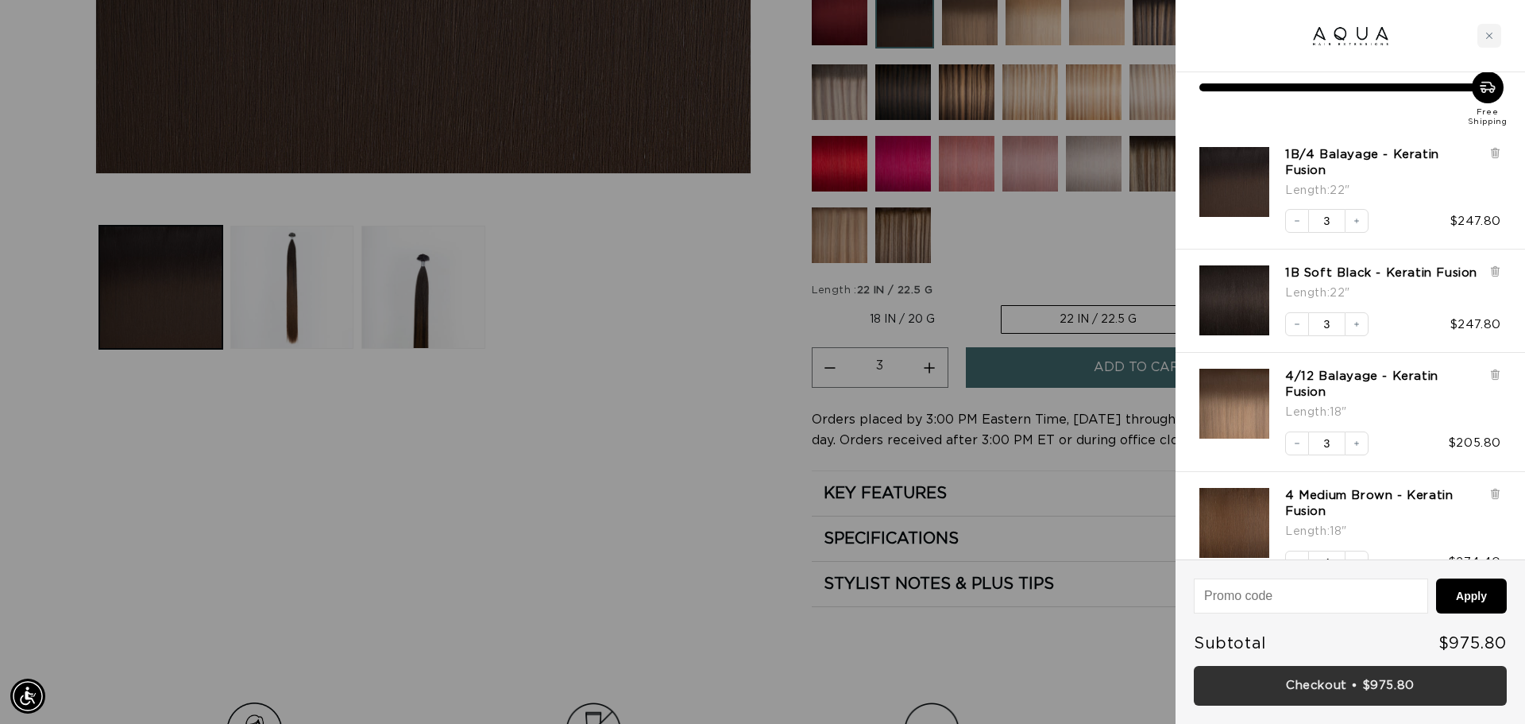
click at [1333, 684] on link "Checkout • $975.80" at bounding box center [1350, 686] width 313 height 41
